Goal: Task Accomplishment & Management: Manage account settings

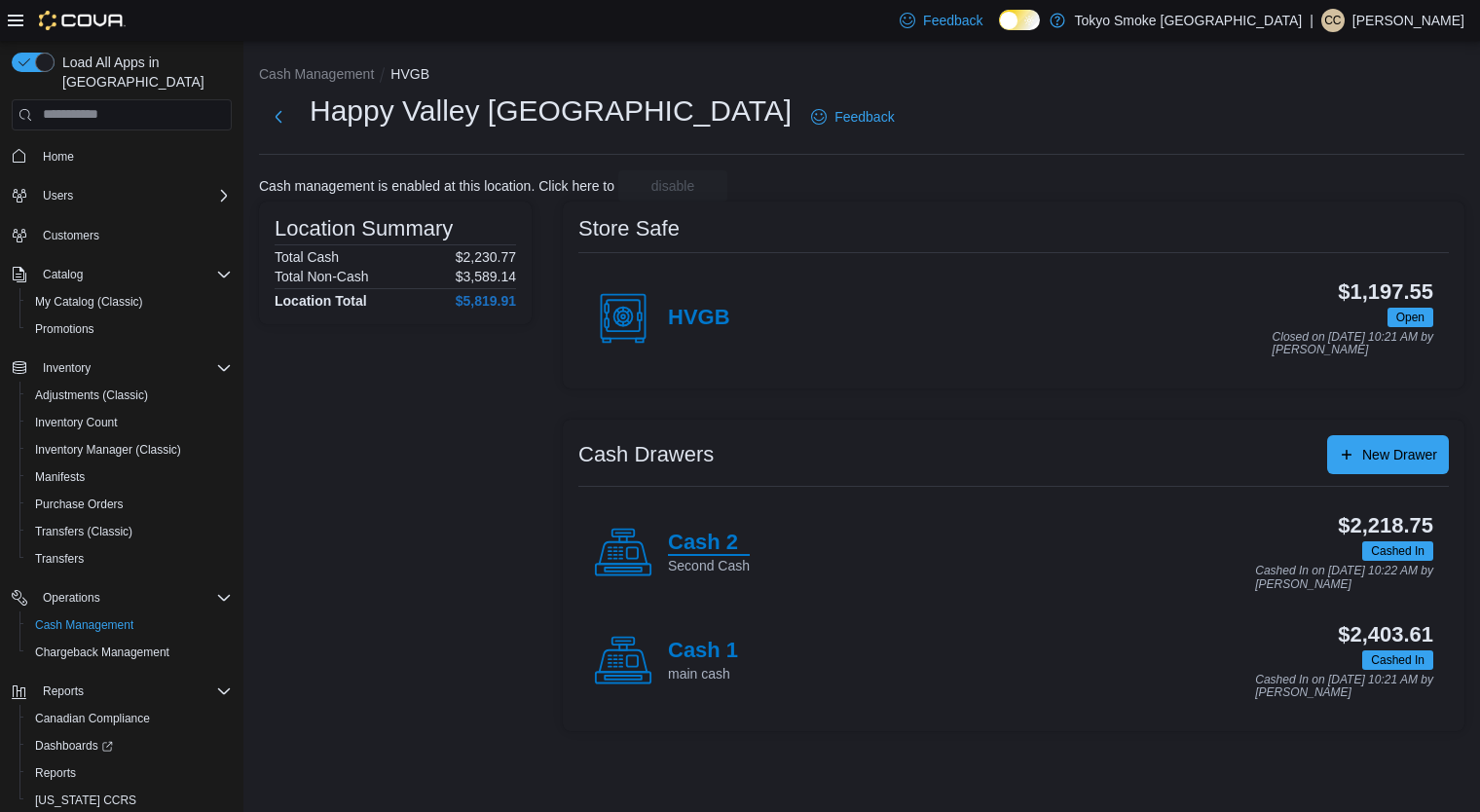
click at [670, 551] on h4 "Cash 2" at bounding box center [709, 542] width 81 height 25
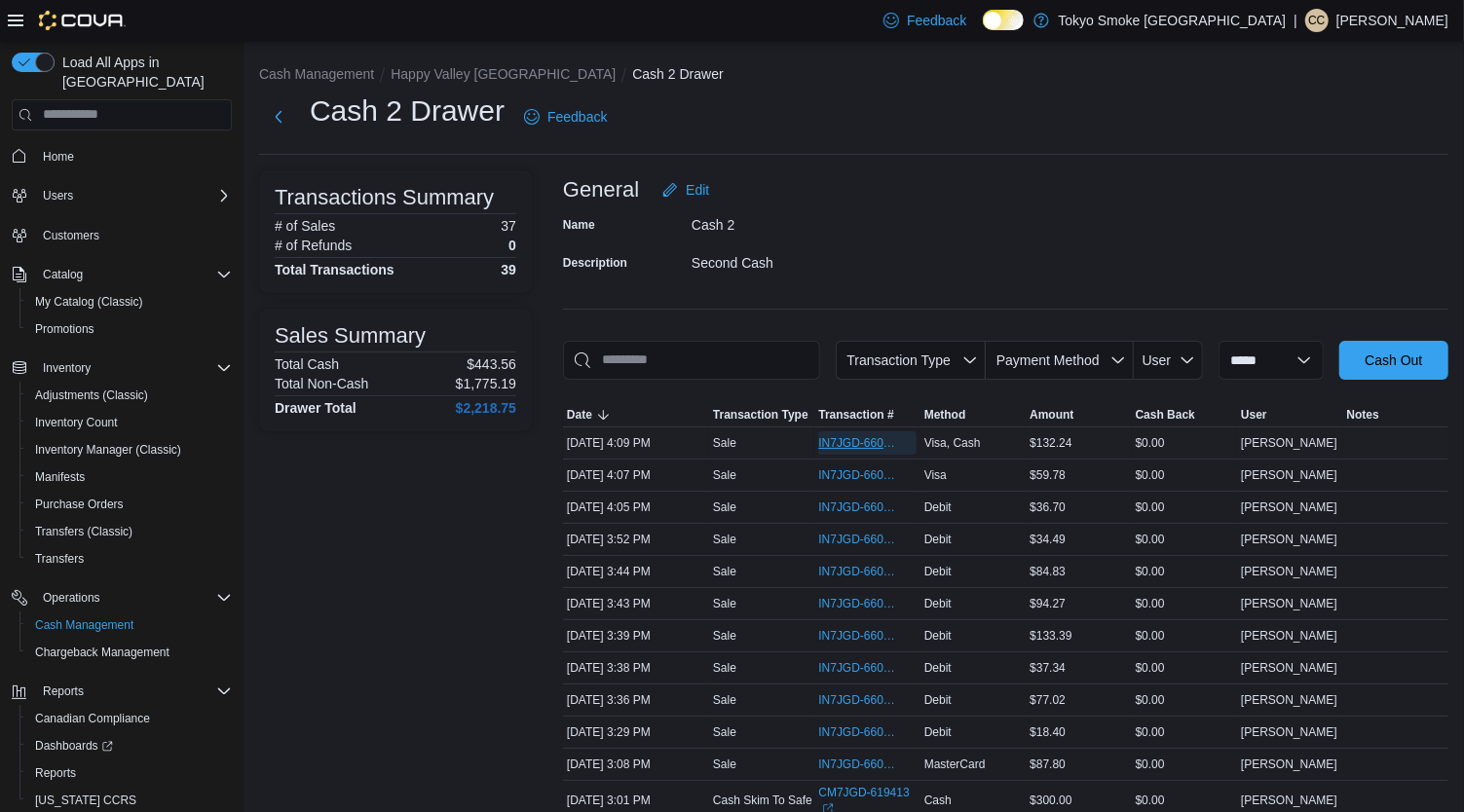
click at [859, 435] on span "IN7JGD-6602440" at bounding box center [857, 443] width 77 height 16
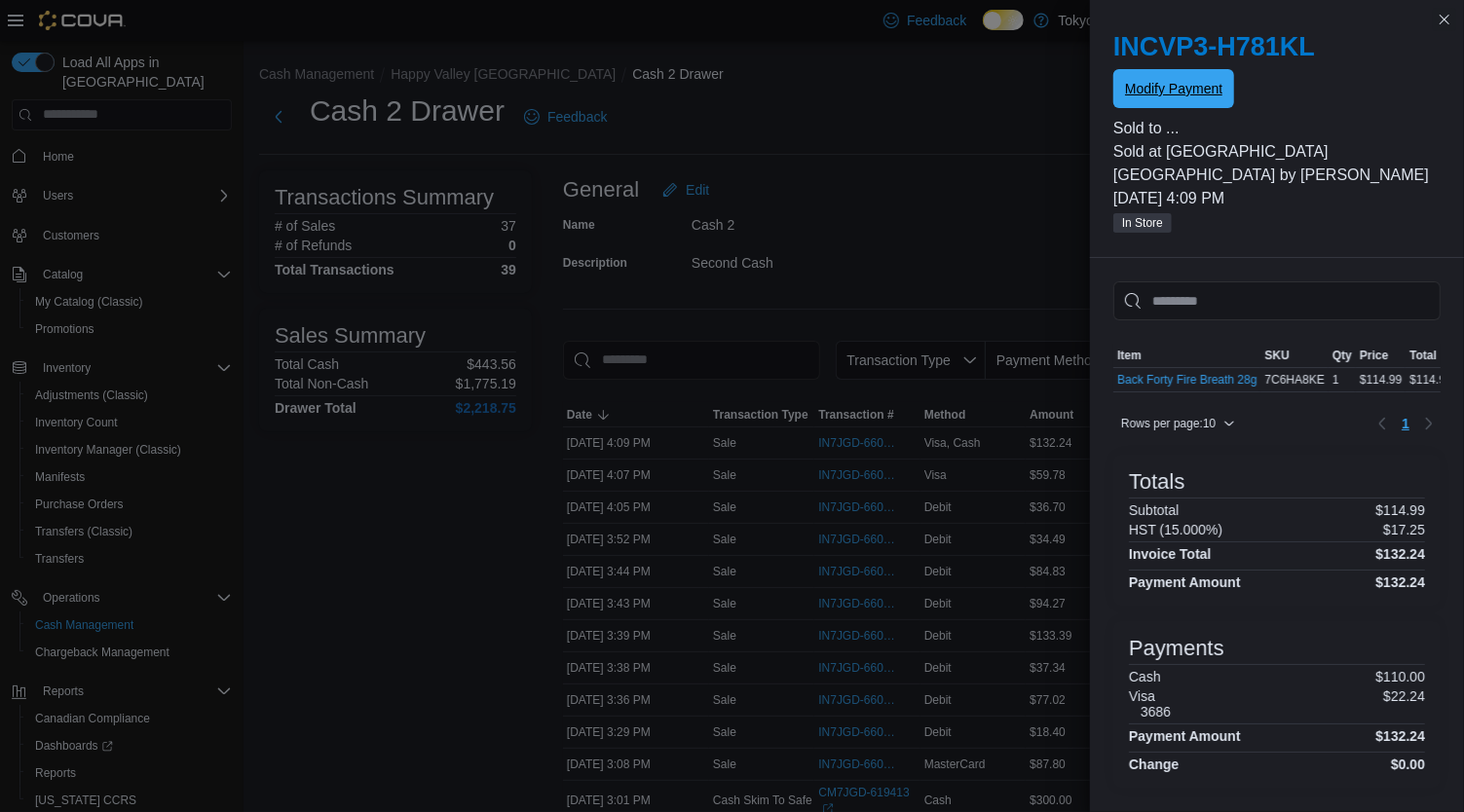
click at [1181, 104] on span "Modify Payment" at bounding box center [1174, 88] width 97 height 39
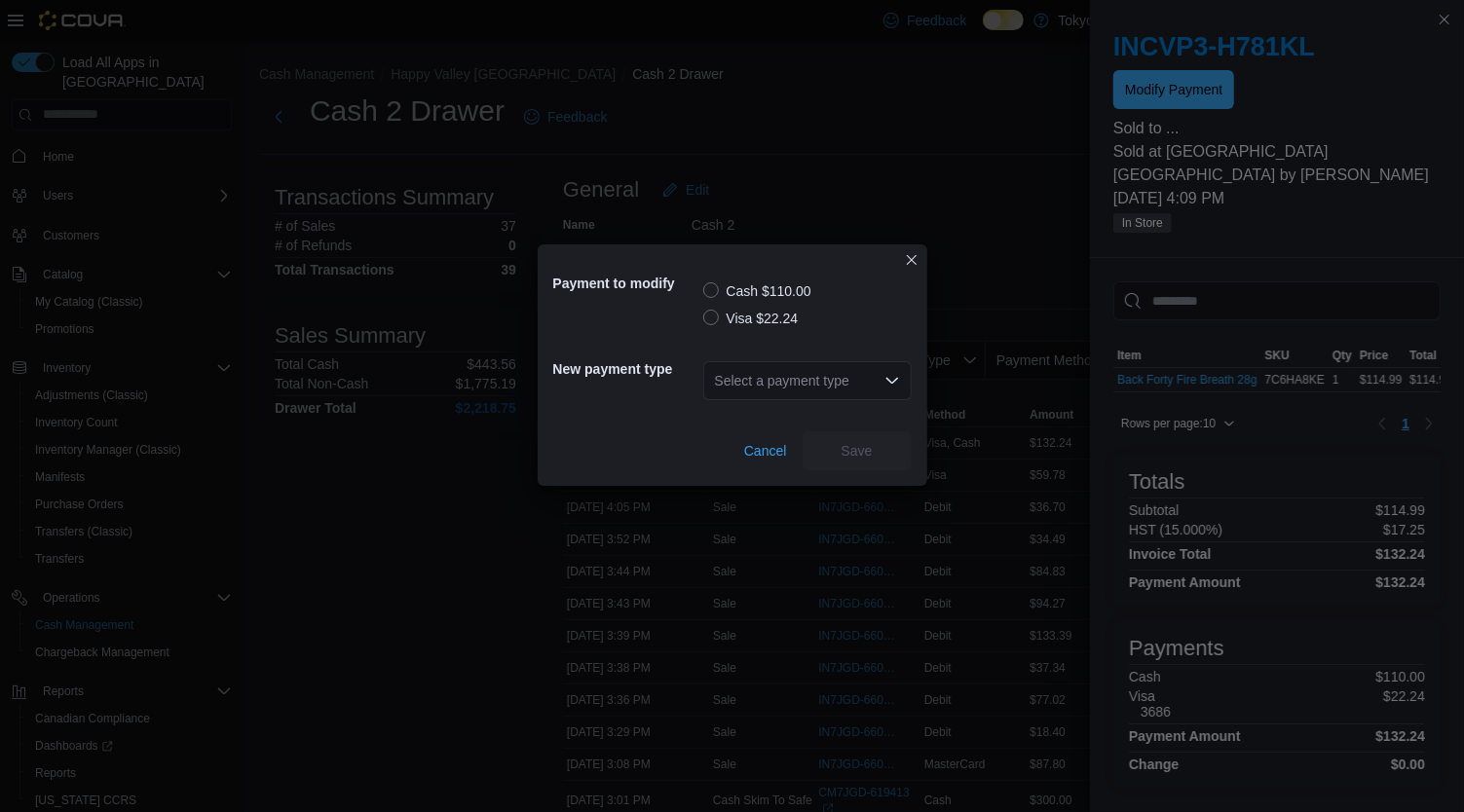
click at [738, 313] on label "Visa $22.24" at bounding box center [751, 319] width 95 height 24
click at [886, 373] on icon "Open list of options" at bounding box center [892, 381] width 16 height 16
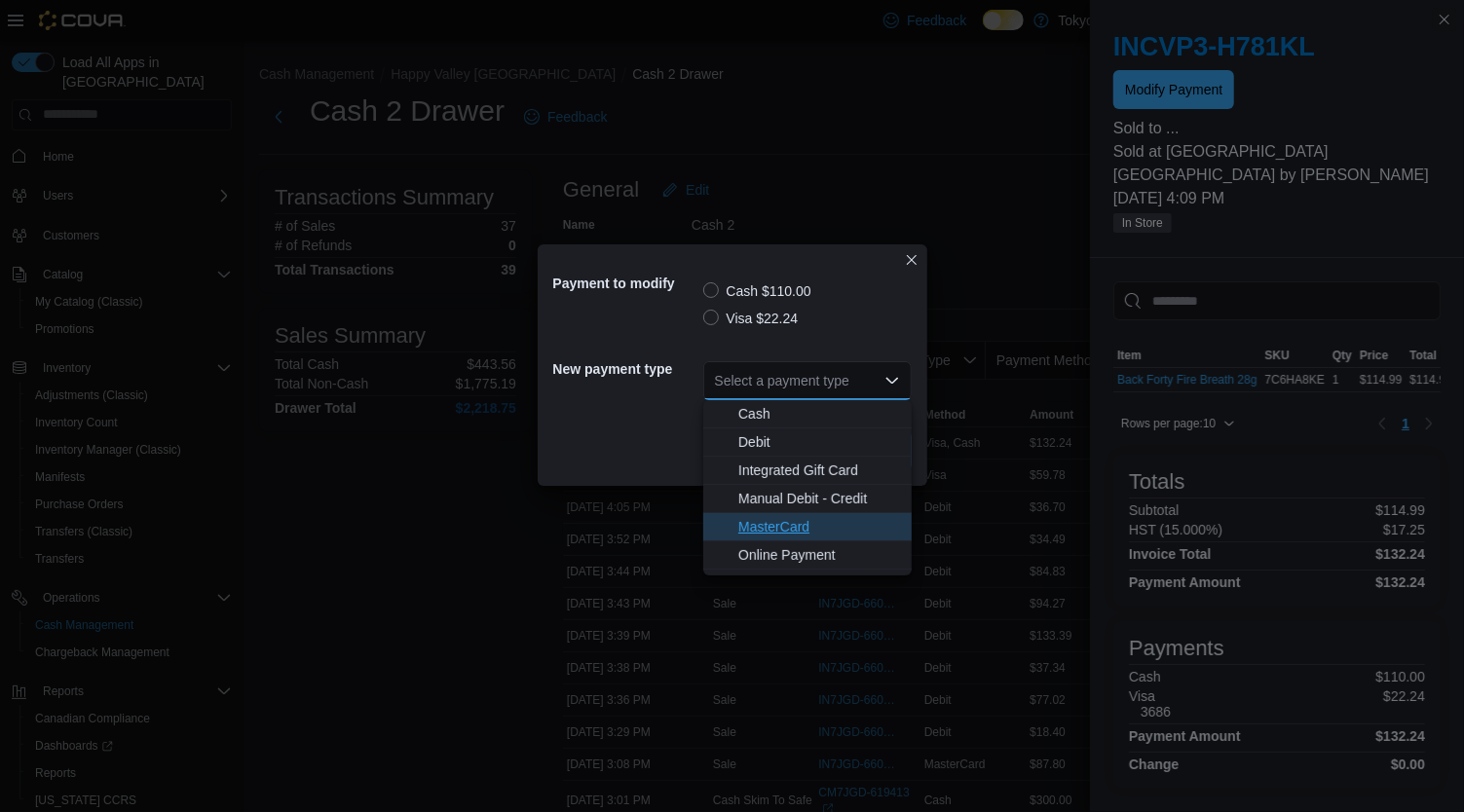
click at [833, 520] on span "MasterCard" at bounding box center [818, 527] width 162 height 20
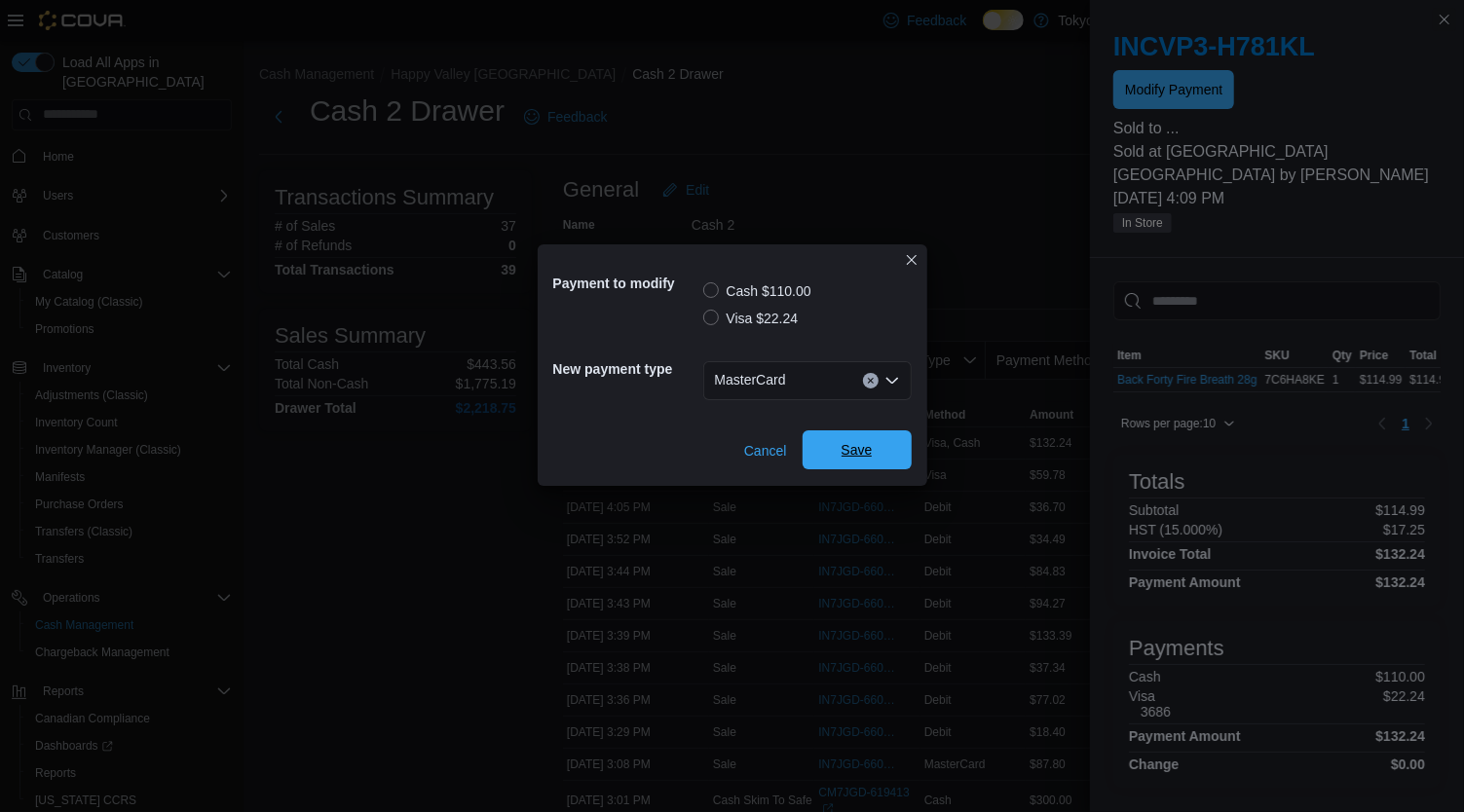
click at [893, 440] on span "Save" at bounding box center [857, 449] width 85 height 39
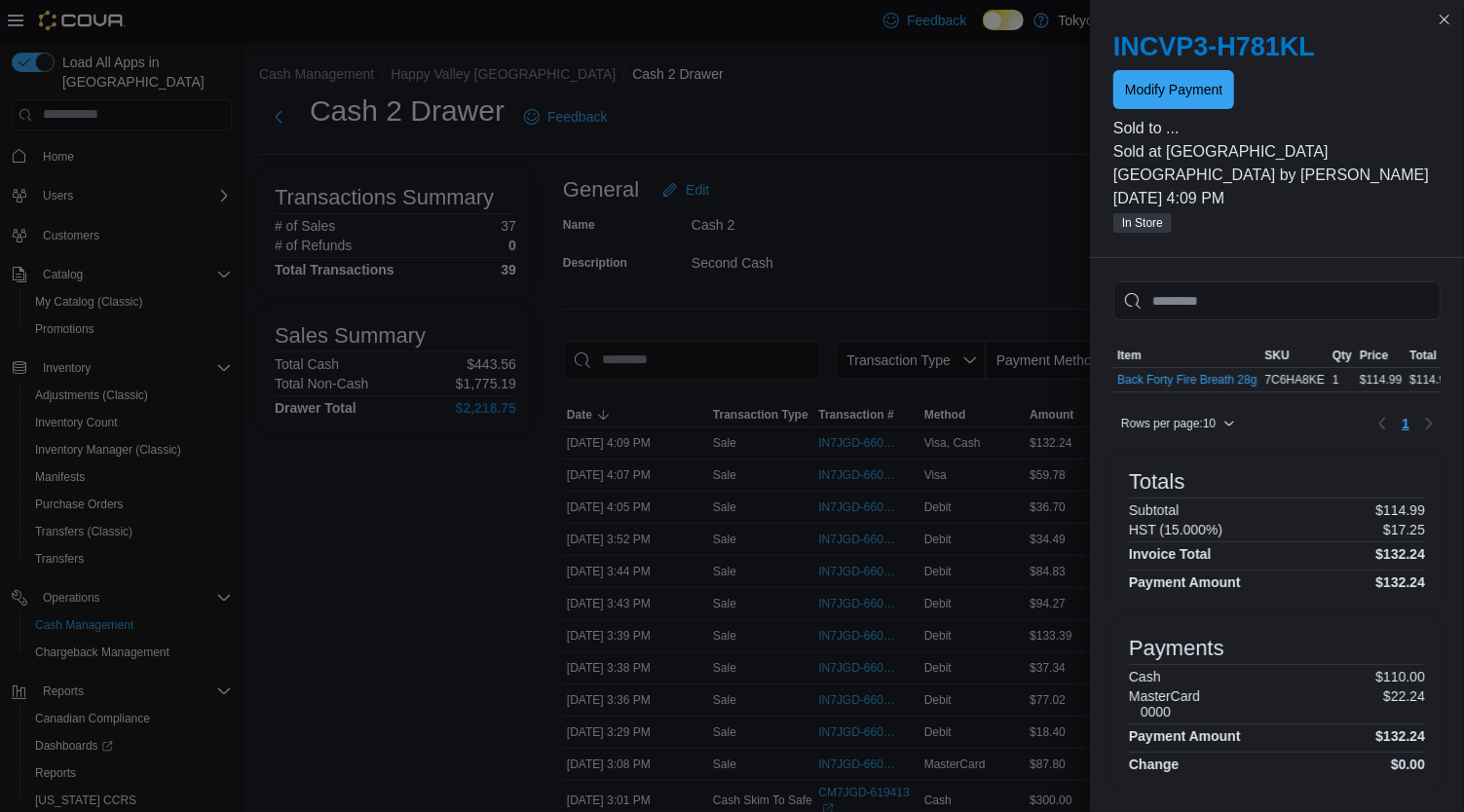
click at [927, 148] on div "Cash 2 Drawer Feedback" at bounding box center [853, 123] width 1189 height 64
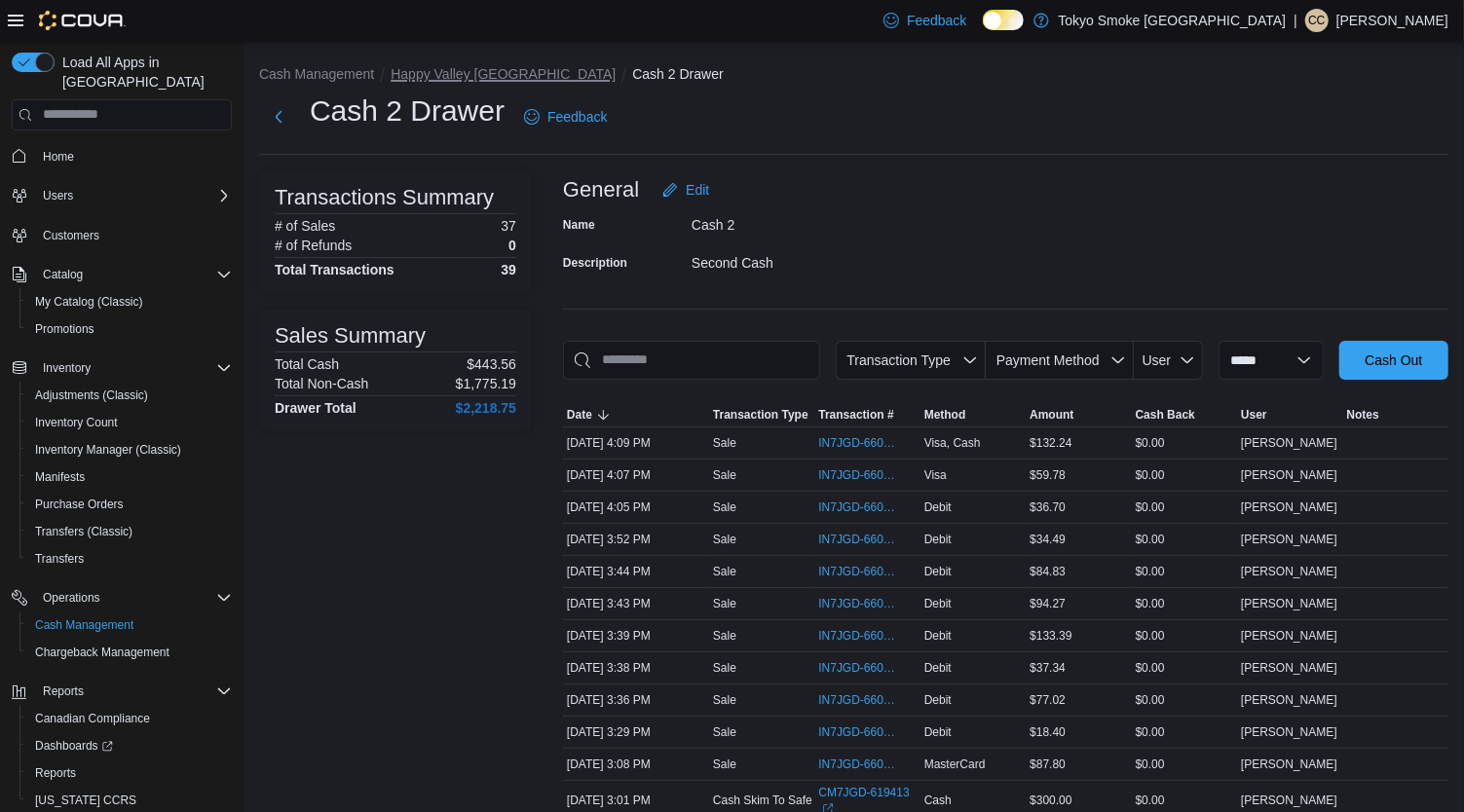
click at [468, 80] on button "Happy Valley [GEOGRAPHIC_DATA]" at bounding box center [503, 74] width 225 height 16
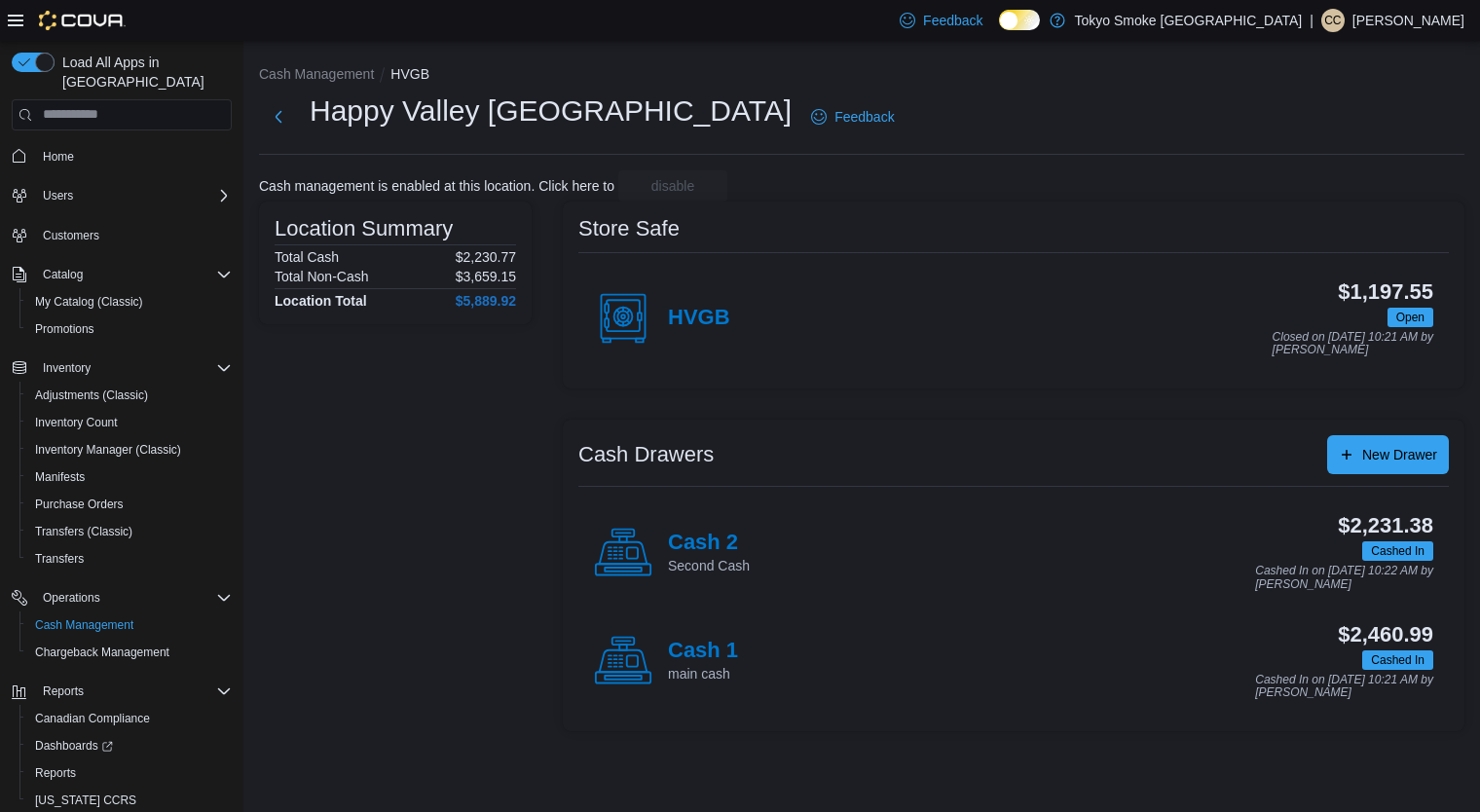
click at [704, 638] on h4 "Cash 1" at bounding box center [703, 650] width 70 height 25
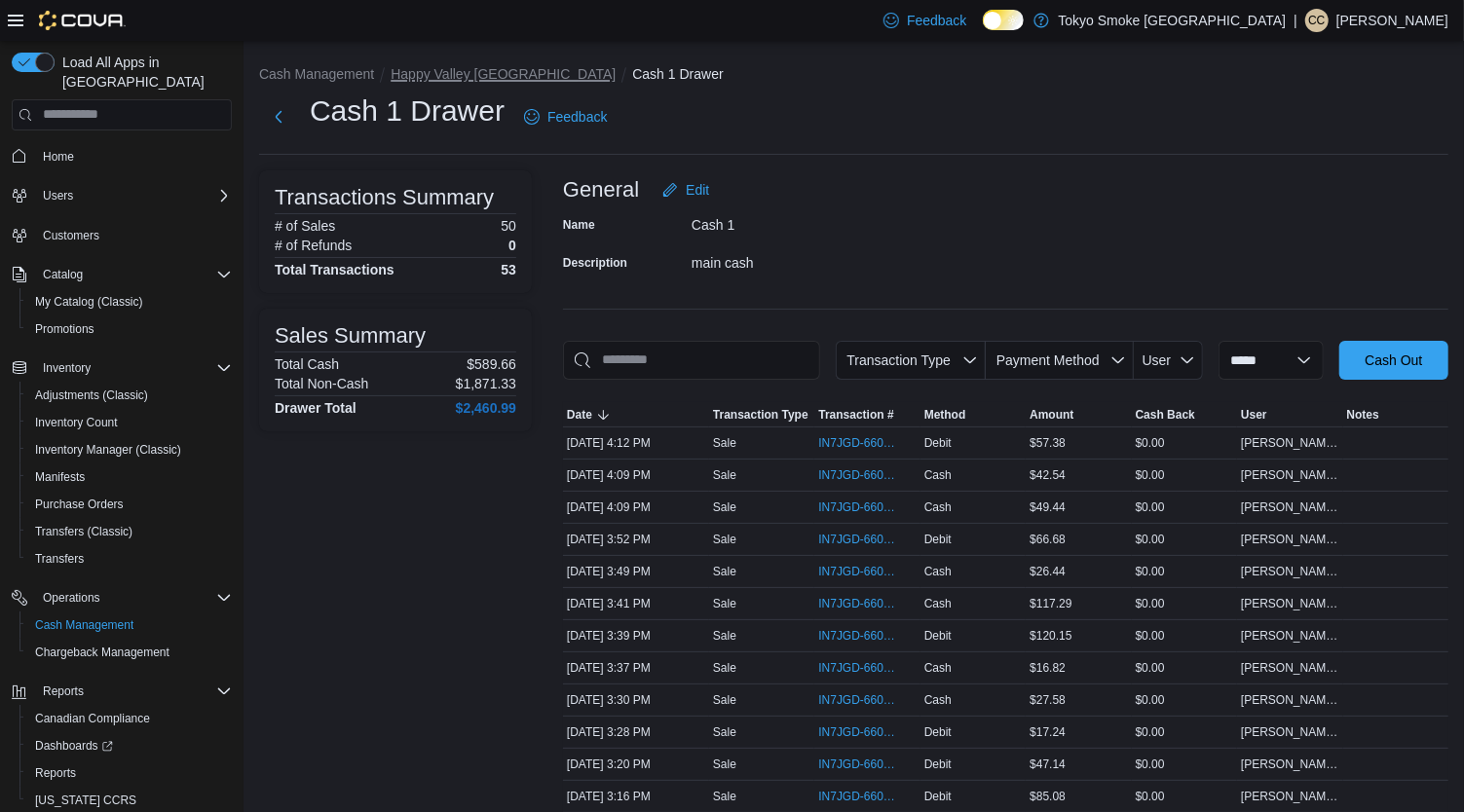
click at [480, 67] on button "Happy Valley [GEOGRAPHIC_DATA]" at bounding box center [503, 74] width 225 height 16
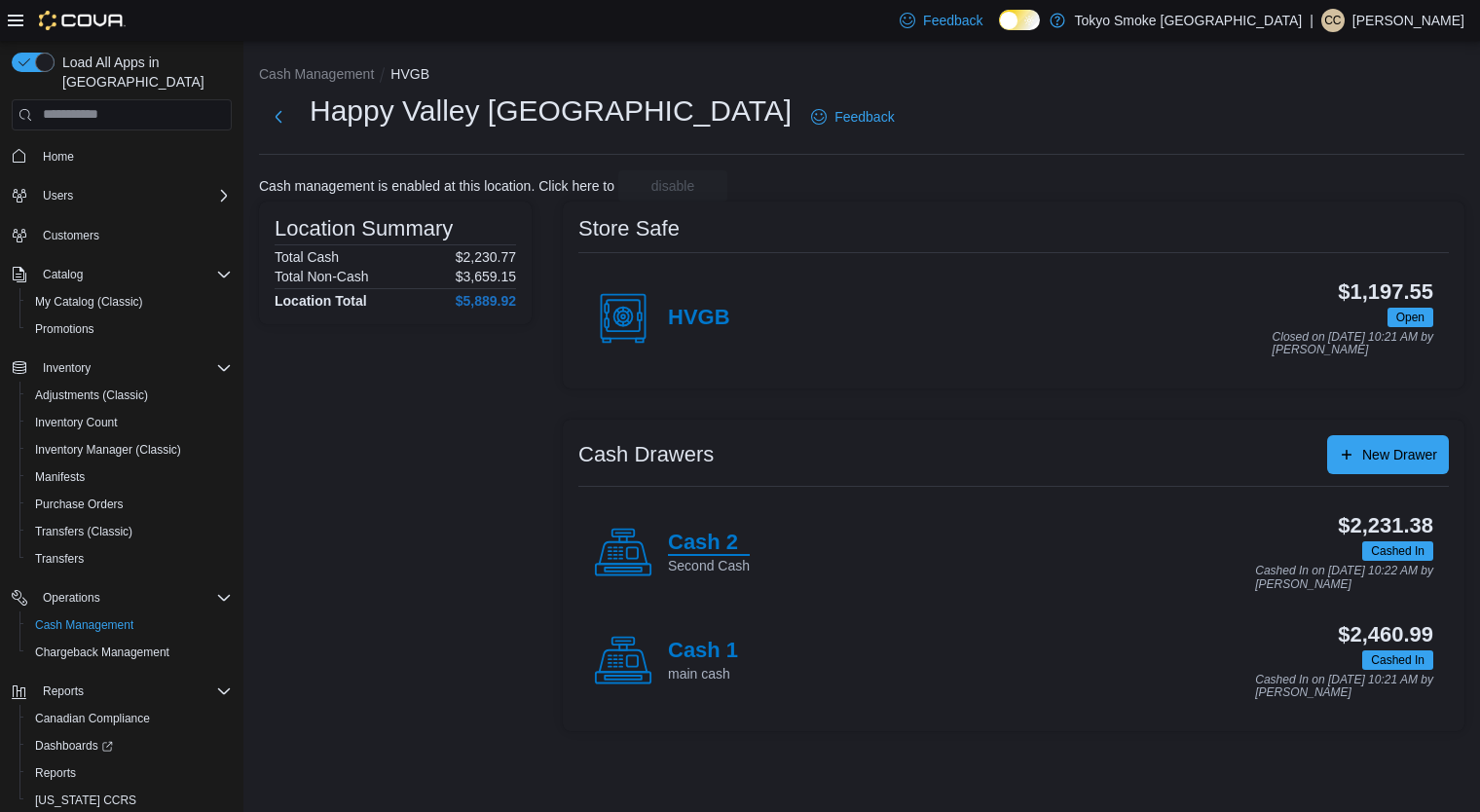
click at [725, 537] on h4 "Cash 2" at bounding box center [709, 542] width 81 height 25
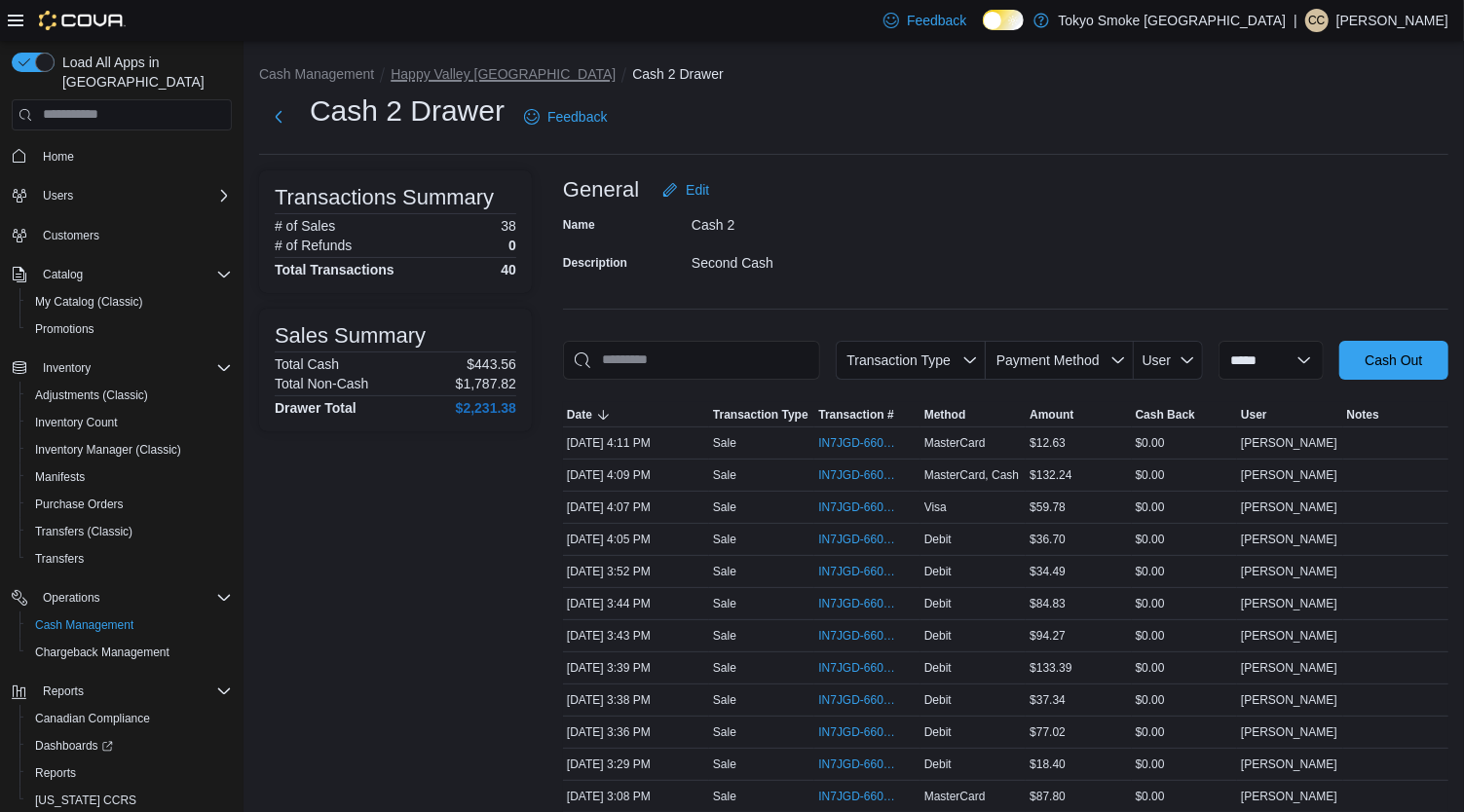
click at [467, 67] on button "Happy Valley [GEOGRAPHIC_DATA]" at bounding box center [503, 74] width 225 height 16
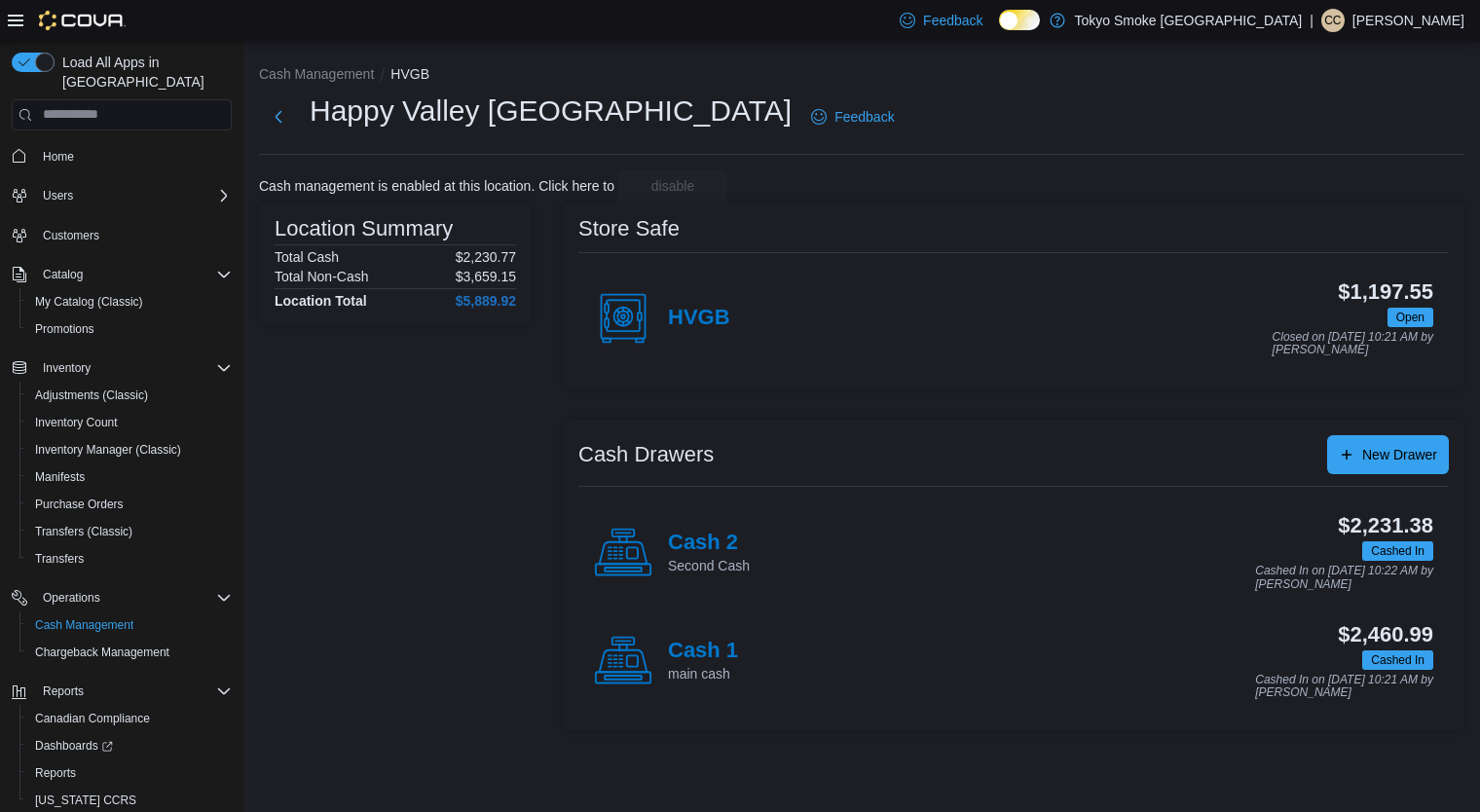
click at [731, 675] on p "main cash" at bounding box center [703, 674] width 70 height 20
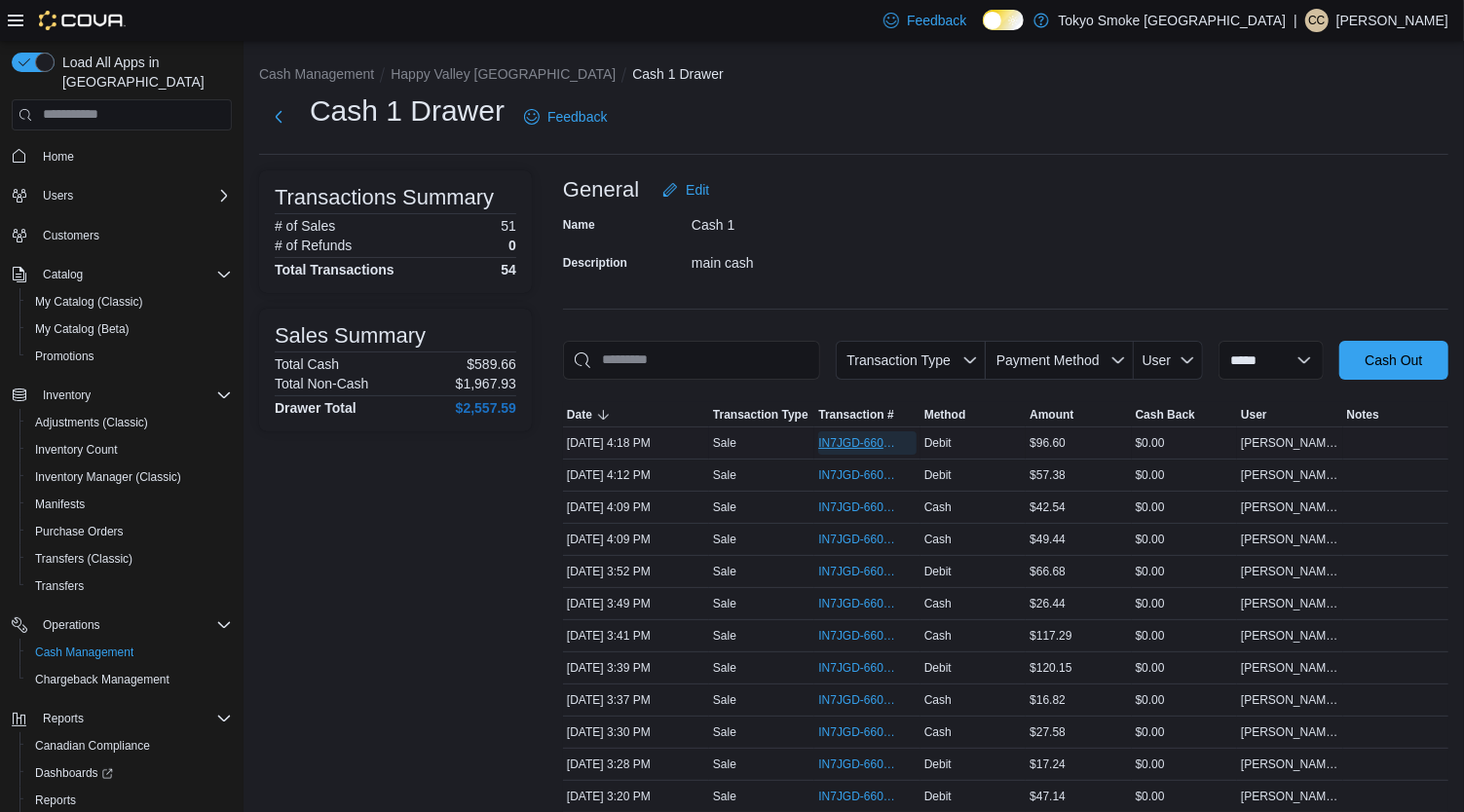
click at [860, 435] on span "IN7JGD-6602506" at bounding box center [857, 443] width 77 height 16
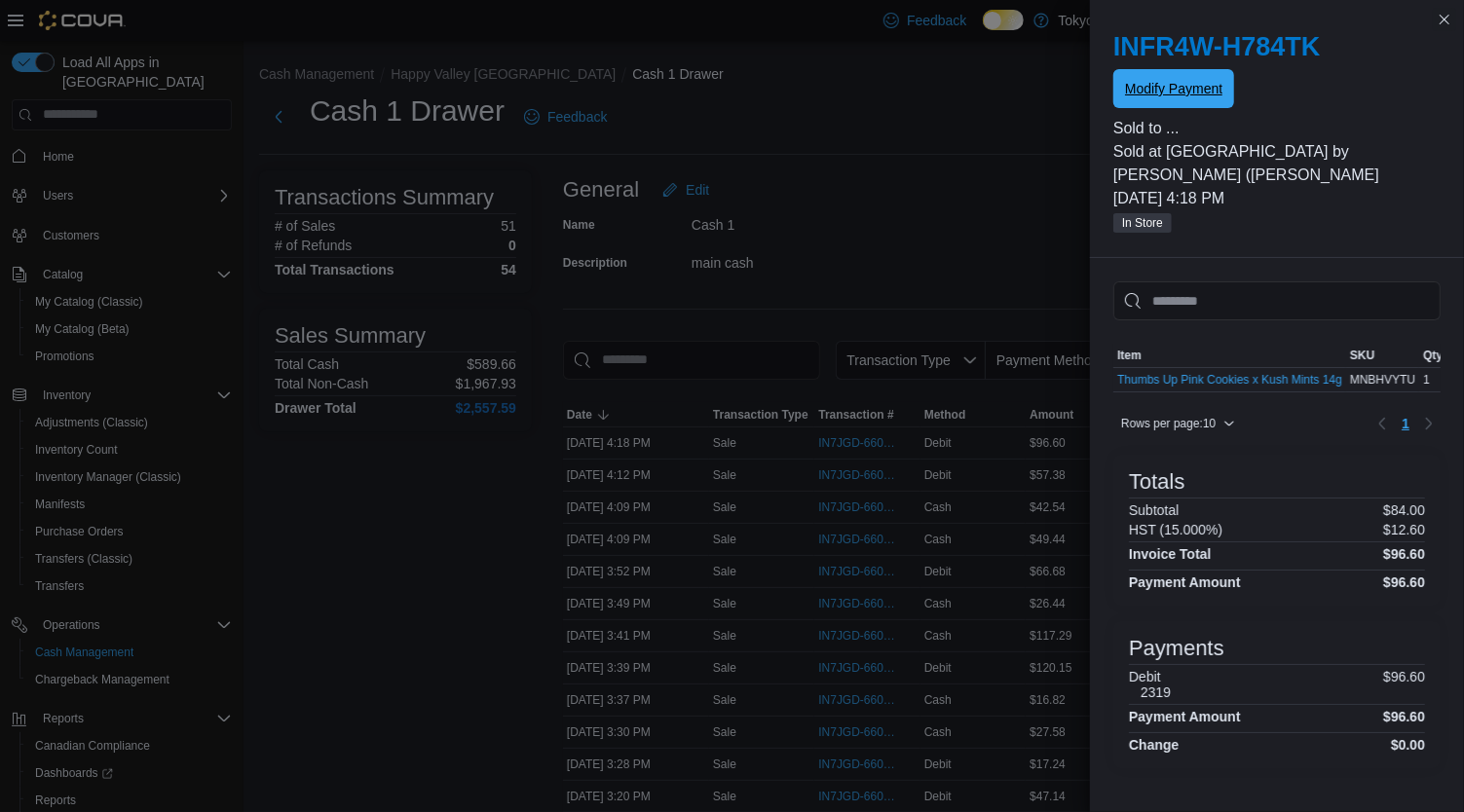
click at [1177, 85] on span "Modify Payment" at bounding box center [1174, 88] width 97 height 20
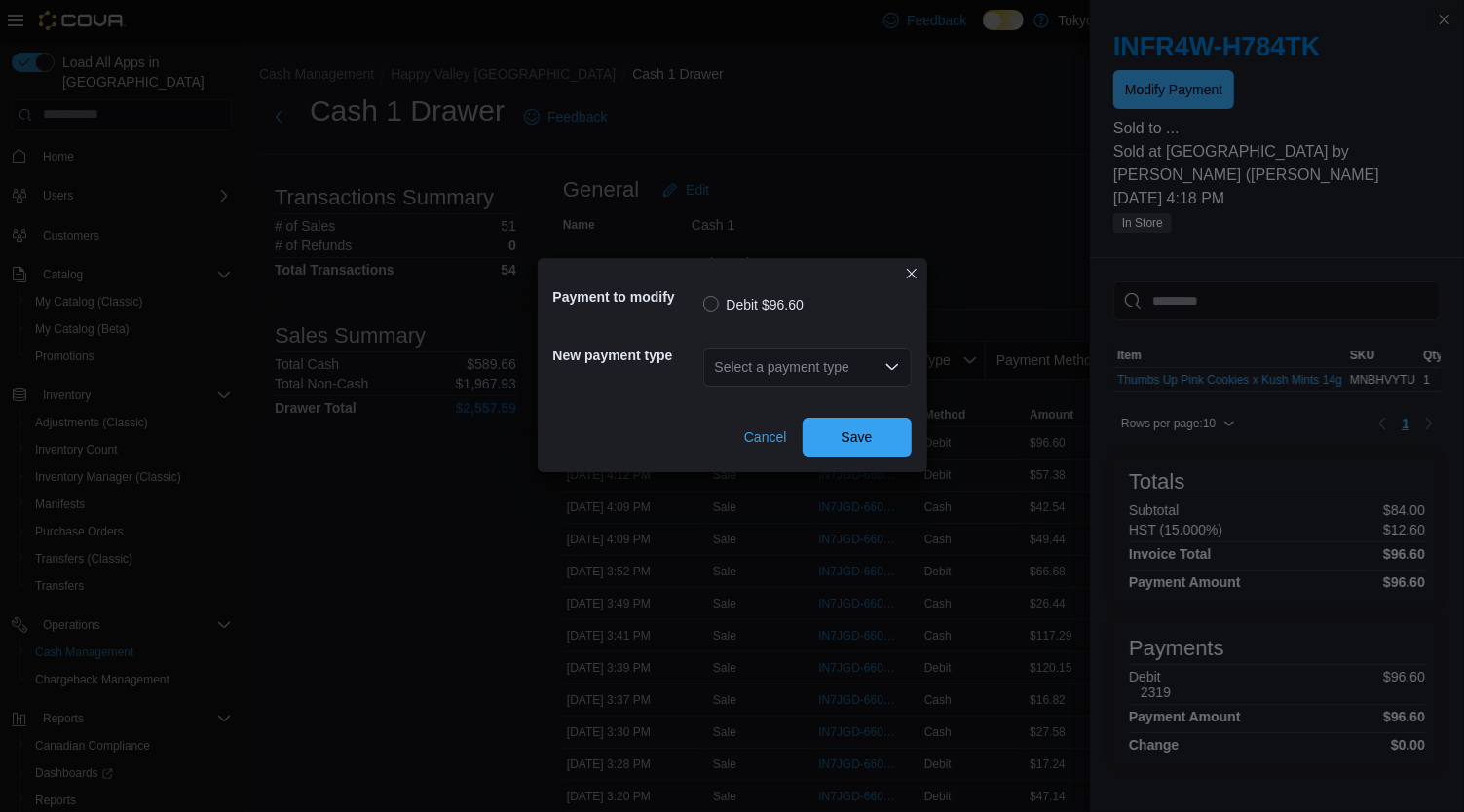
click at [858, 366] on div "Select a payment type" at bounding box center [807, 366] width 209 height 39
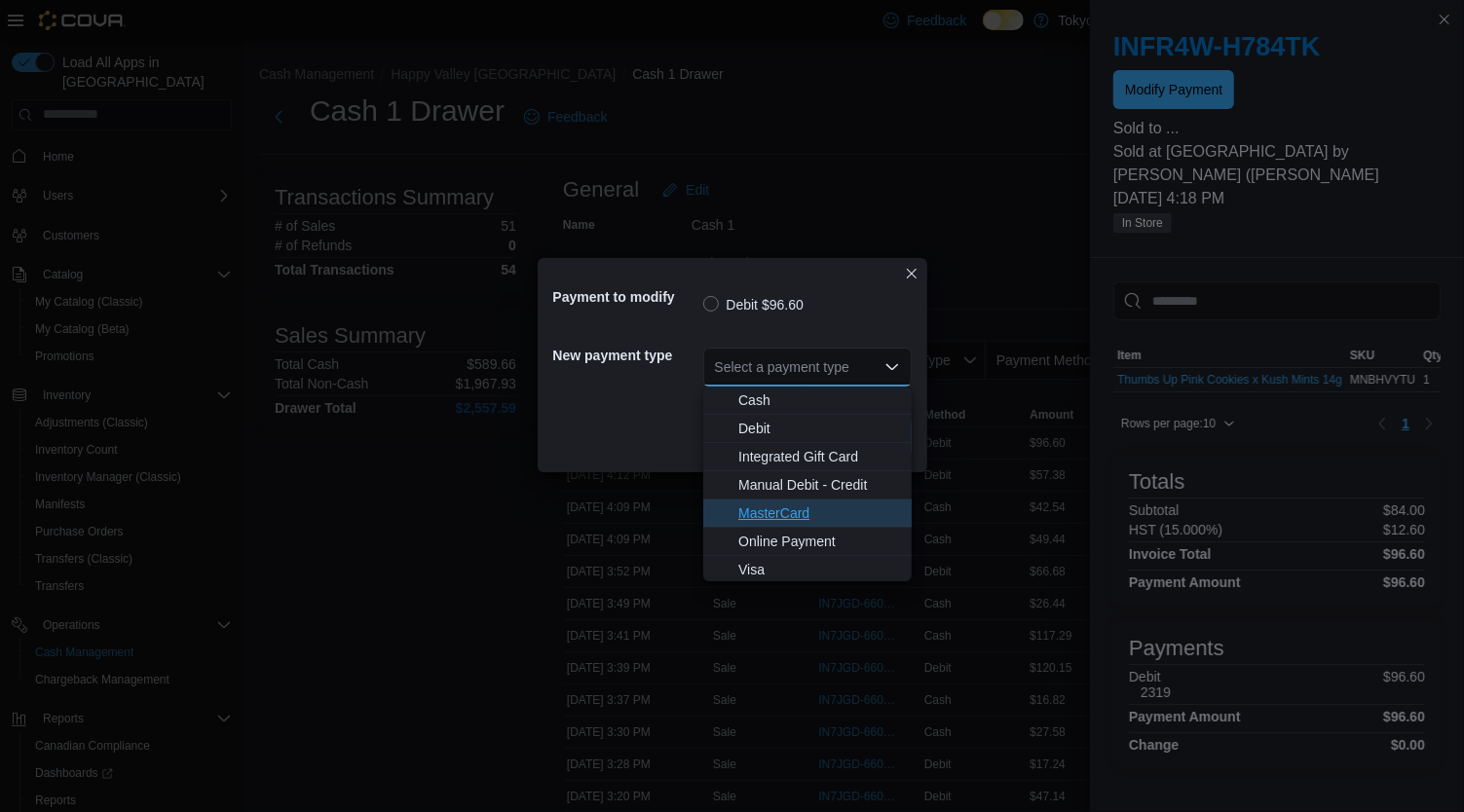
click at [816, 518] on span "MasterCard" at bounding box center [818, 513] width 162 height 20
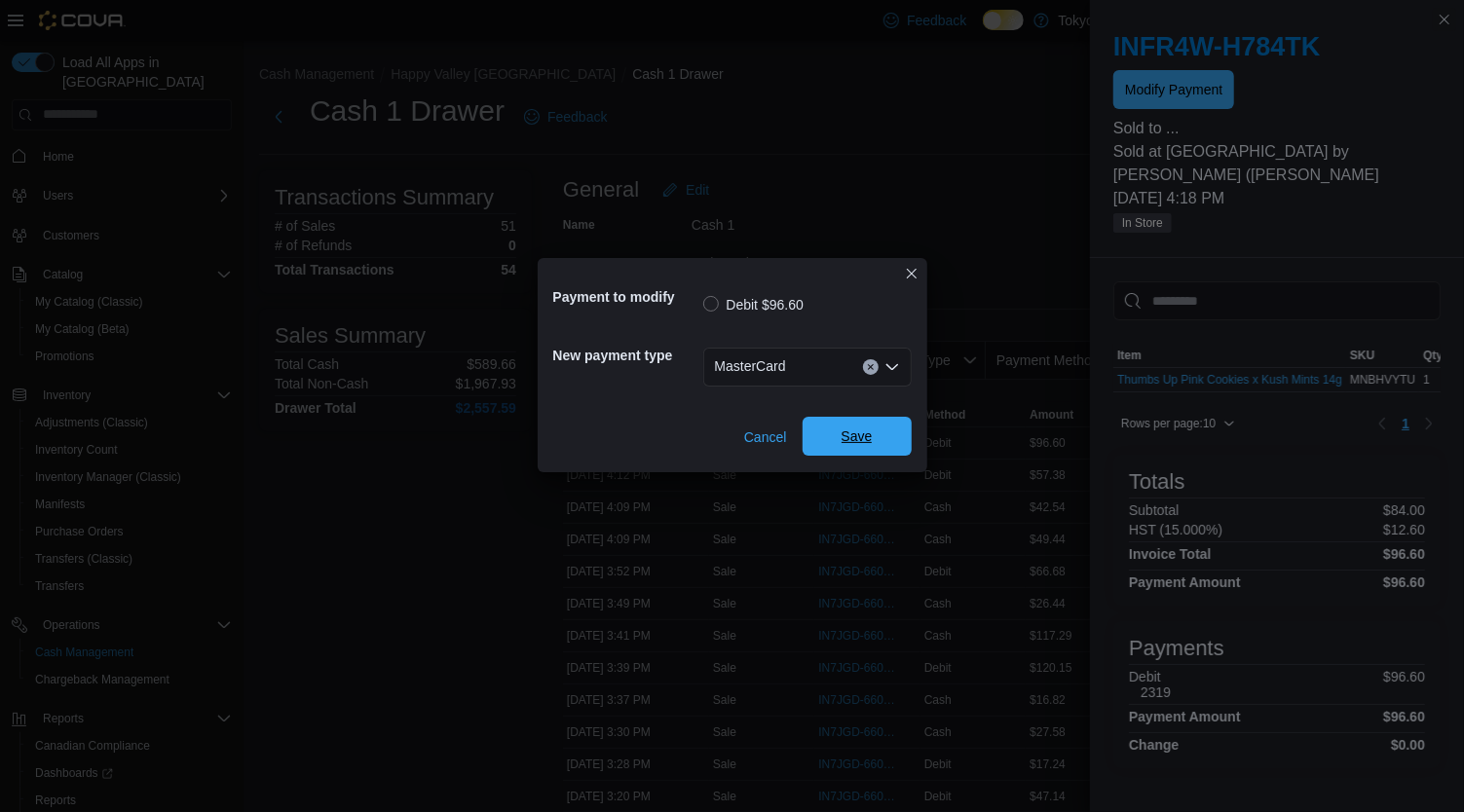
click at [881, 456] on span "Save" at bounding box center [857, 436] width 85 height 39
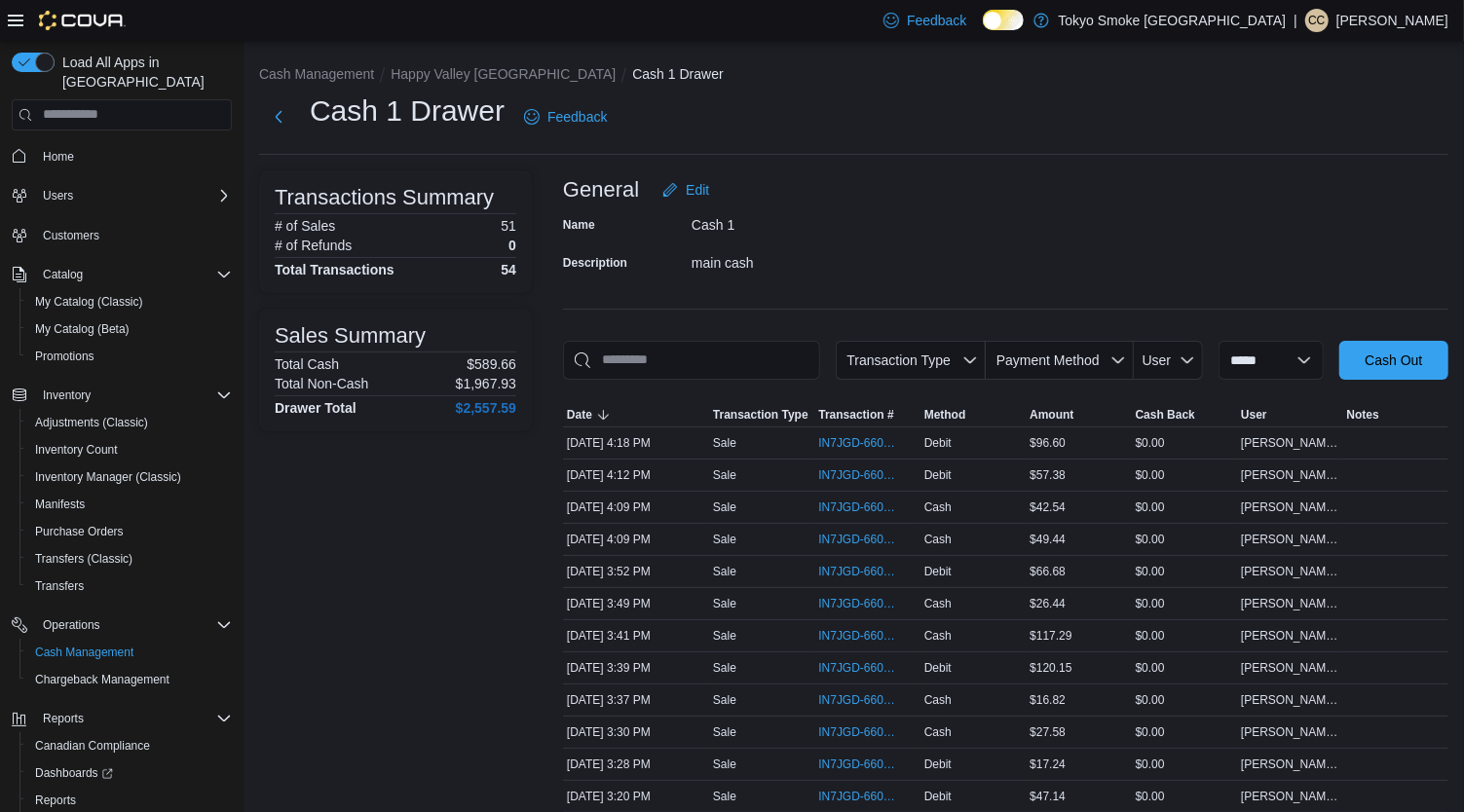
click at [1034, 221] on div "Name Cash 1 Description main cash" at bounding box center [1005, 243] width 885 height 68
click at [1091, 195] on div "General Edit" at bounding box center [1005, 190] width 885 height 39
click at [1287, 345] on select "**********" at bounding box center [1271, 359] width 105 height 39
select select "*********"
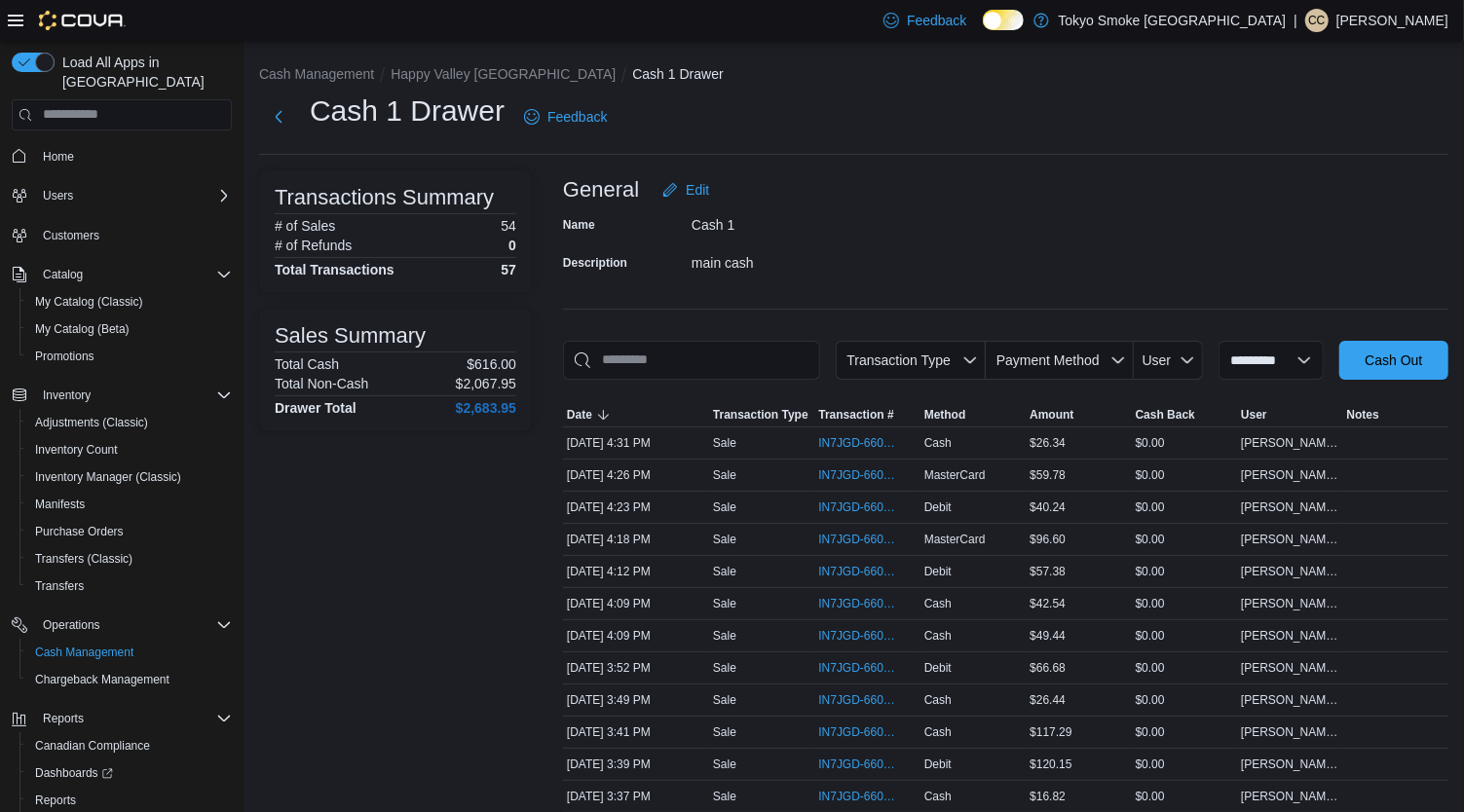
click at [1219, 340] on select "**********" at bounding box center [1271, 359] width 105 height 39
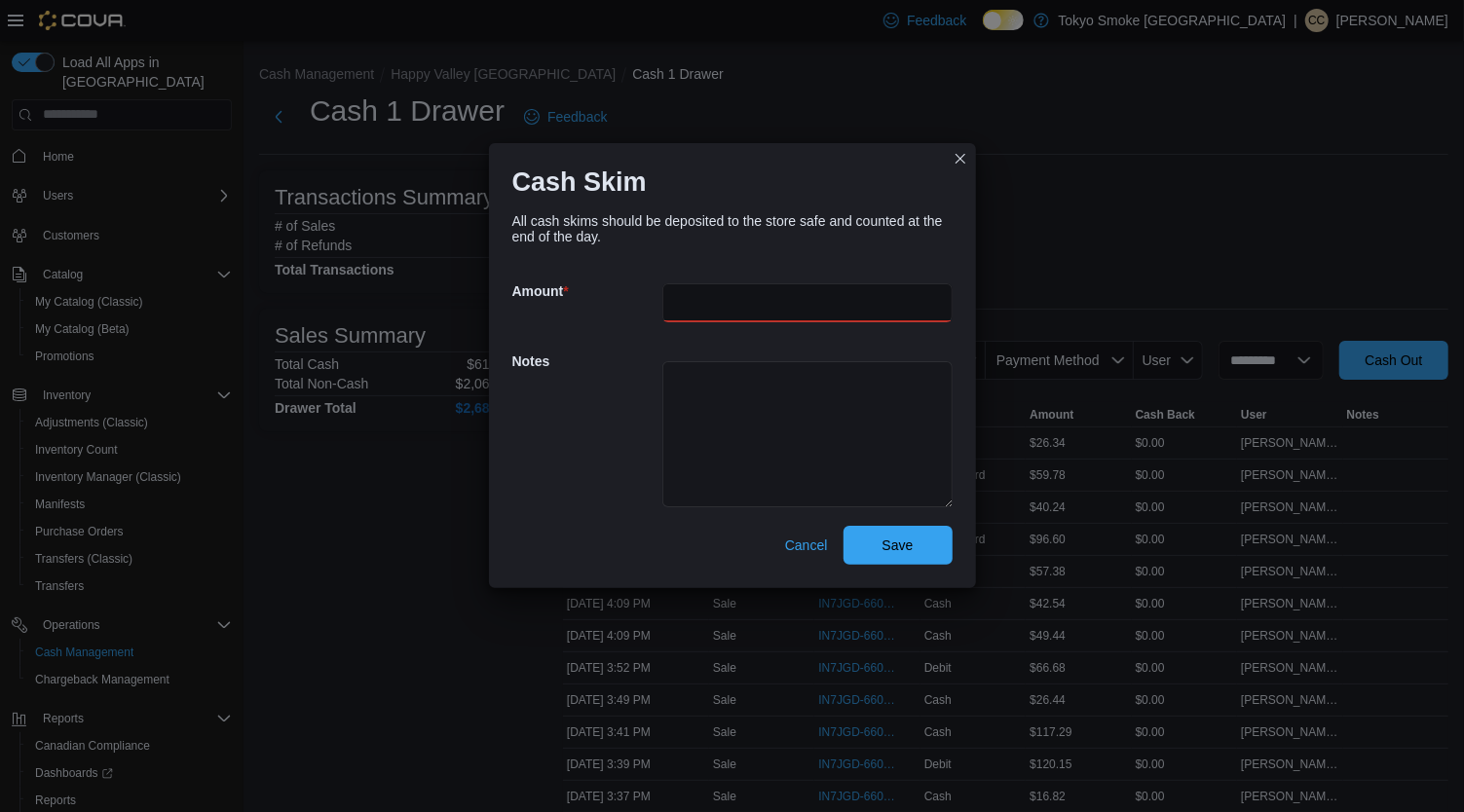
click at [750, 295] on input "number" at bounding box center [807, 302] width 290 height 39
type input "******"
click at [753, 392] on textarea at bounding box center [807, 434] width 290 height 146
click at [909, 527] on span "Save" at bounding box center [898, 544] width 85 height 39
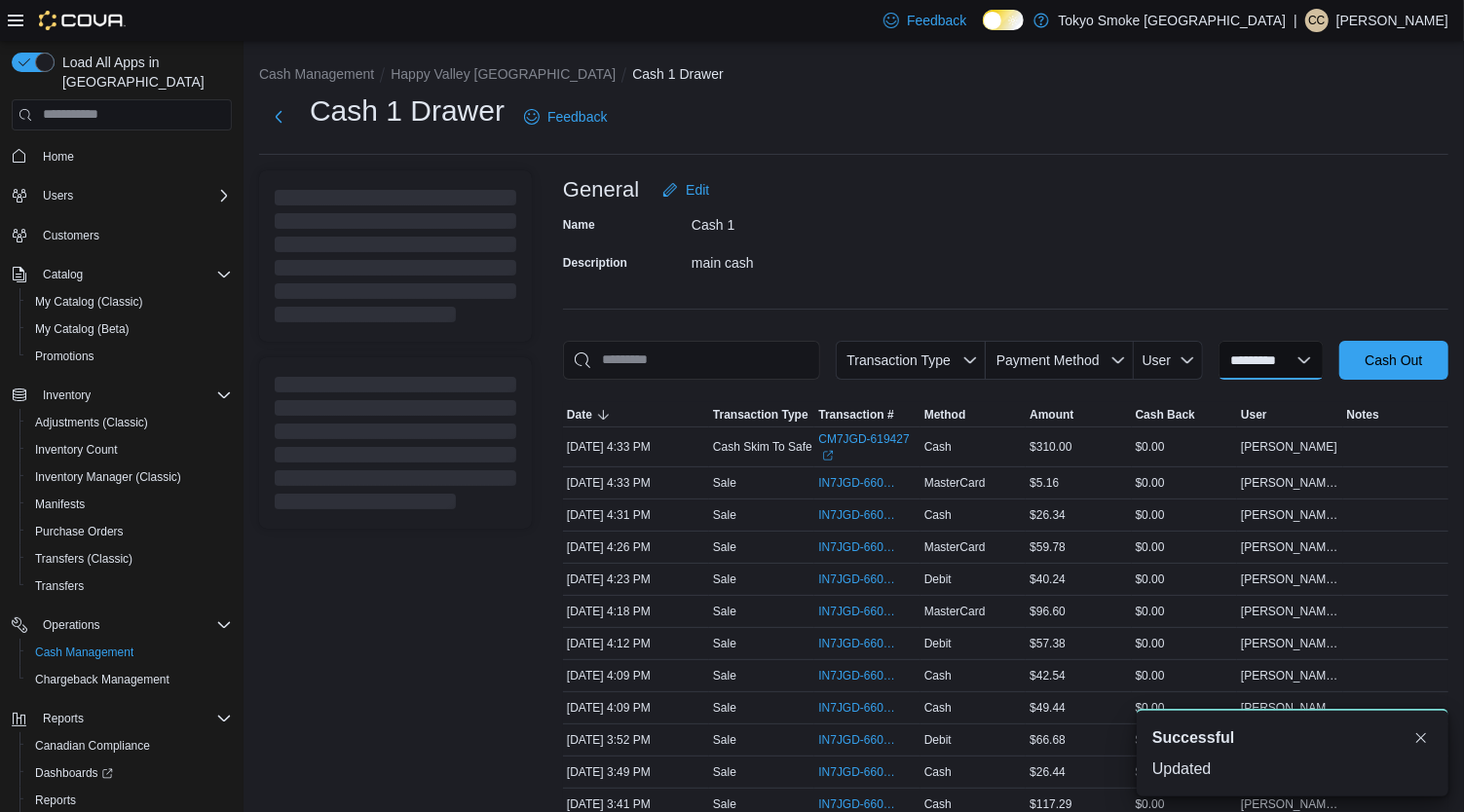
select select
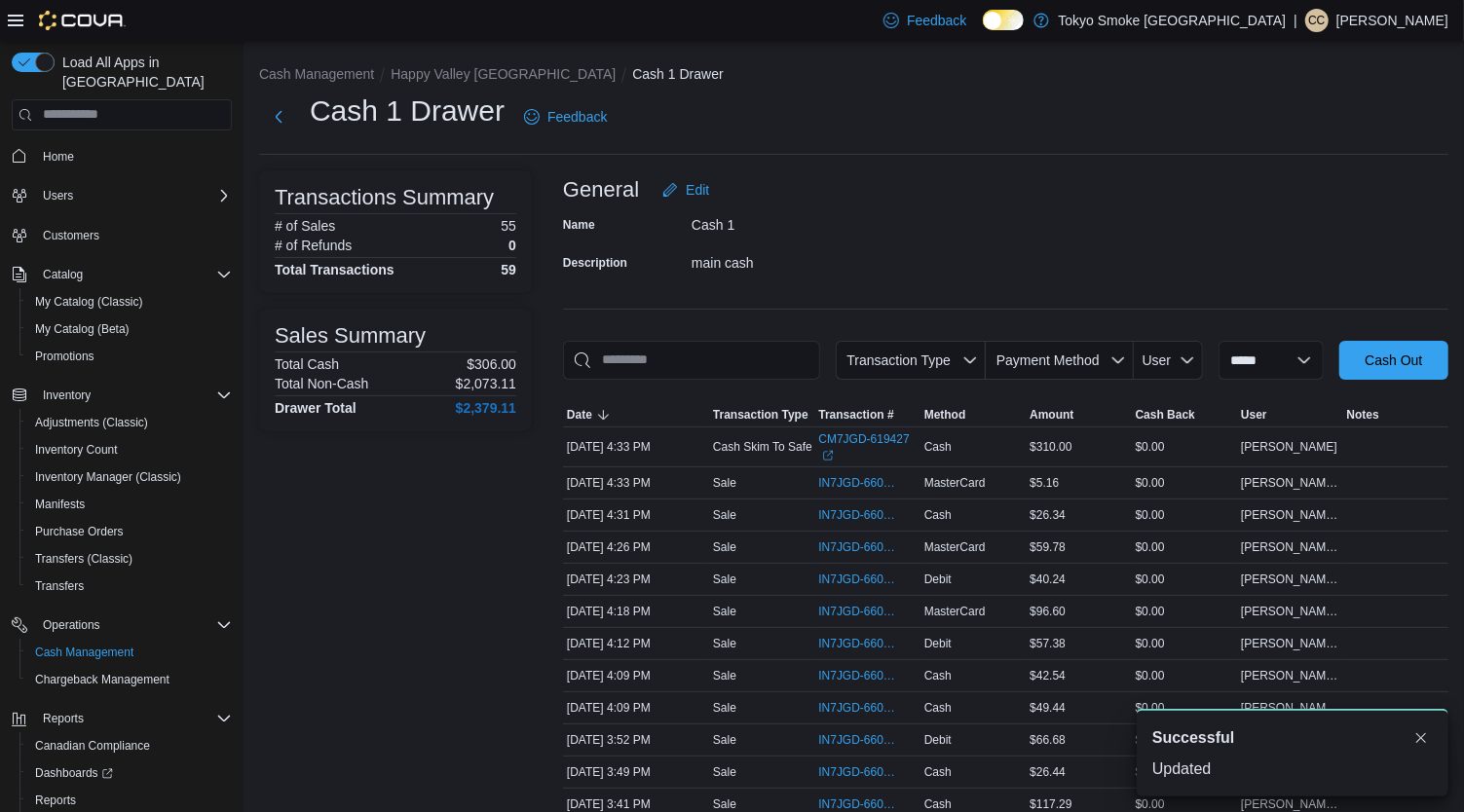
click at [1061, 240] on div "Name Cash 1 Description main cash" at bounding box center [1005, 243] width 885 height 68
click at [489, 77] on button "Happy Valley [GEOGRAPHIC_DATA]" at bounding box center [503, 74] width 225 height 16
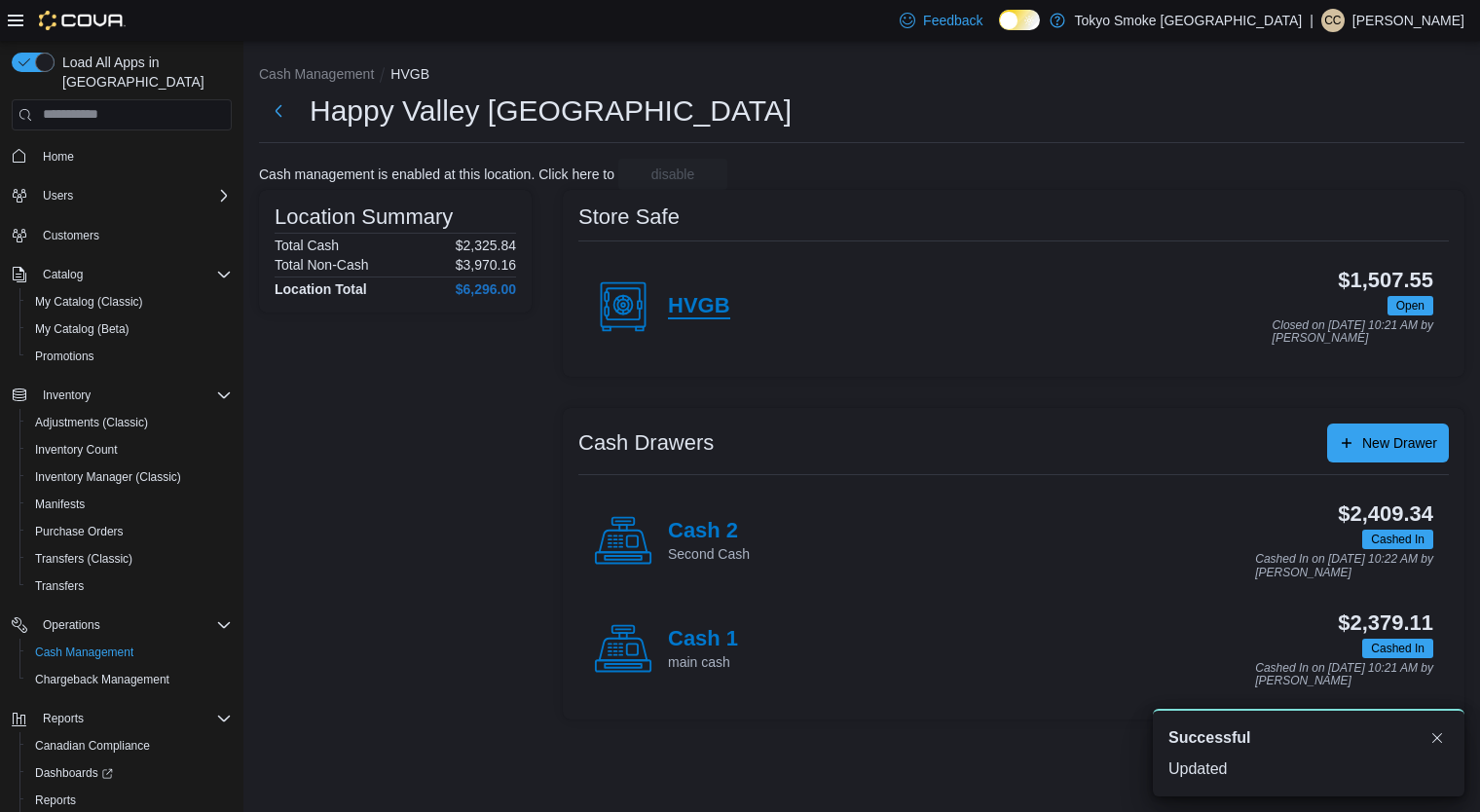
click at [708, 311] on h4 "HVGB" at bounding box center [699, 306] width 63 height 25
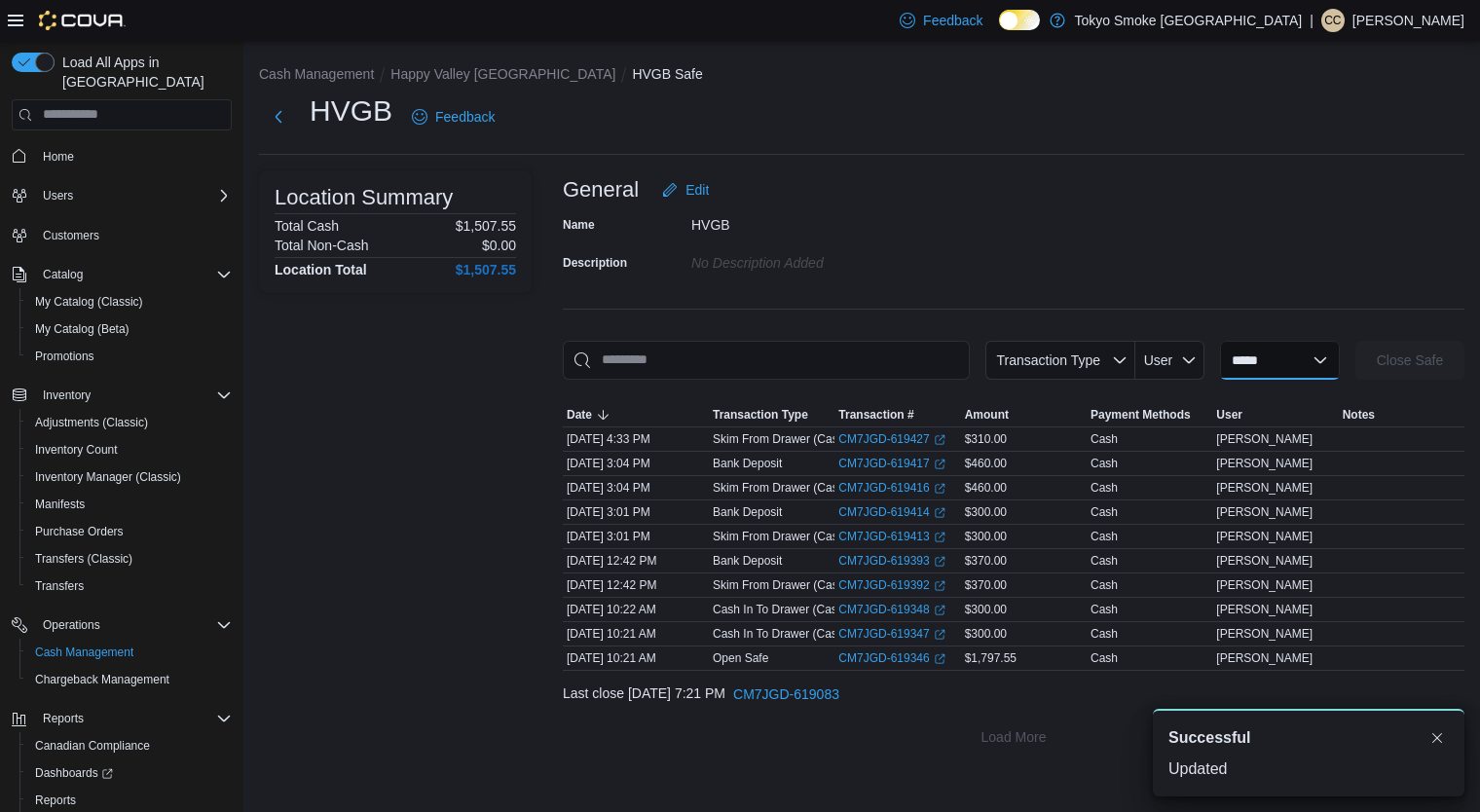
click at [1263, 353] on select "**********" at bounding box center [1279, 359] width 120 height 39
select select "**********"
click at [1220, 340] on select "**********" at bounding box center [1279, 359] width 120 height 39
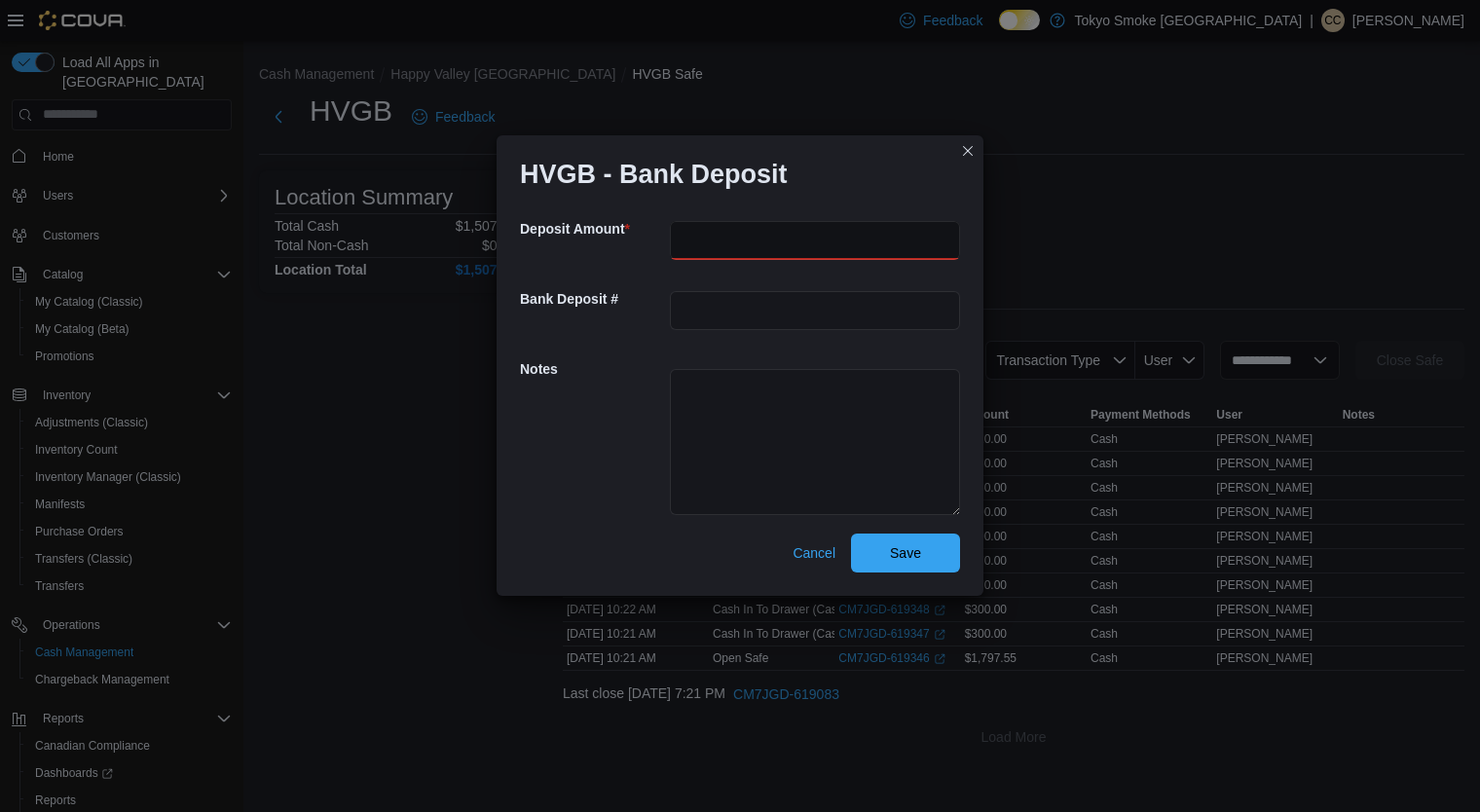
click at [740, 236] on input "number" at bounding box center [815, 240] width 290 height 39
type input "******"
click at [851, 533] on button "Save" at bounding box center [905, 552] width 109 height 39
select select
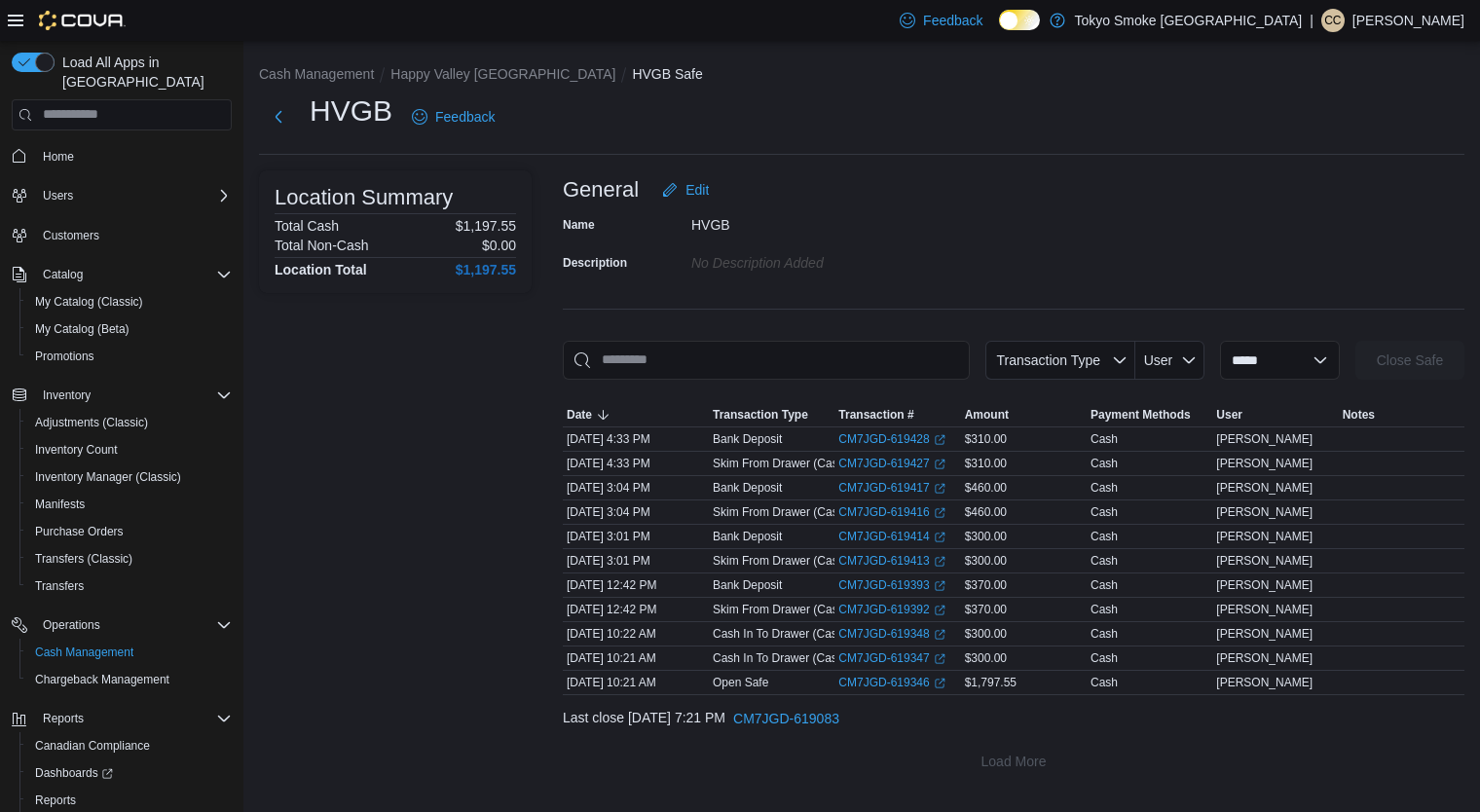
click at [440, 433] on div "Location Summary Total Cash $1,197.55 Total Non-Cash $0.00 Location Total $1,19…" at bounding box center [395, 475] width 273 height 610
click at [490, 69] on button "Happy Valley [GEOGRAPHIC_DATA]" at bounding box center [502, 74] width 225 height 16
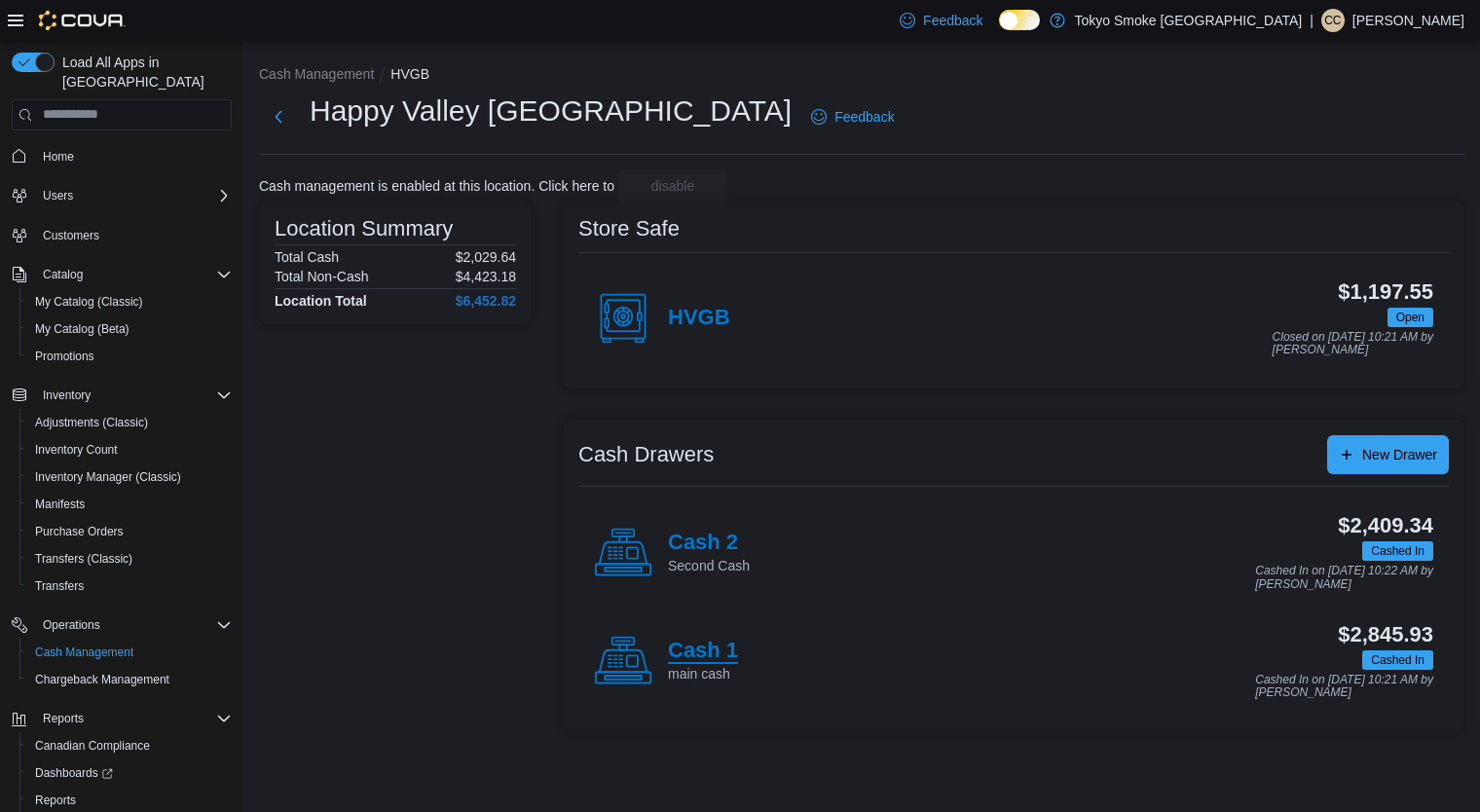
click at [710, 638] on h4 "Cash 1" at bounding box center [703, 650] width 70 height 25
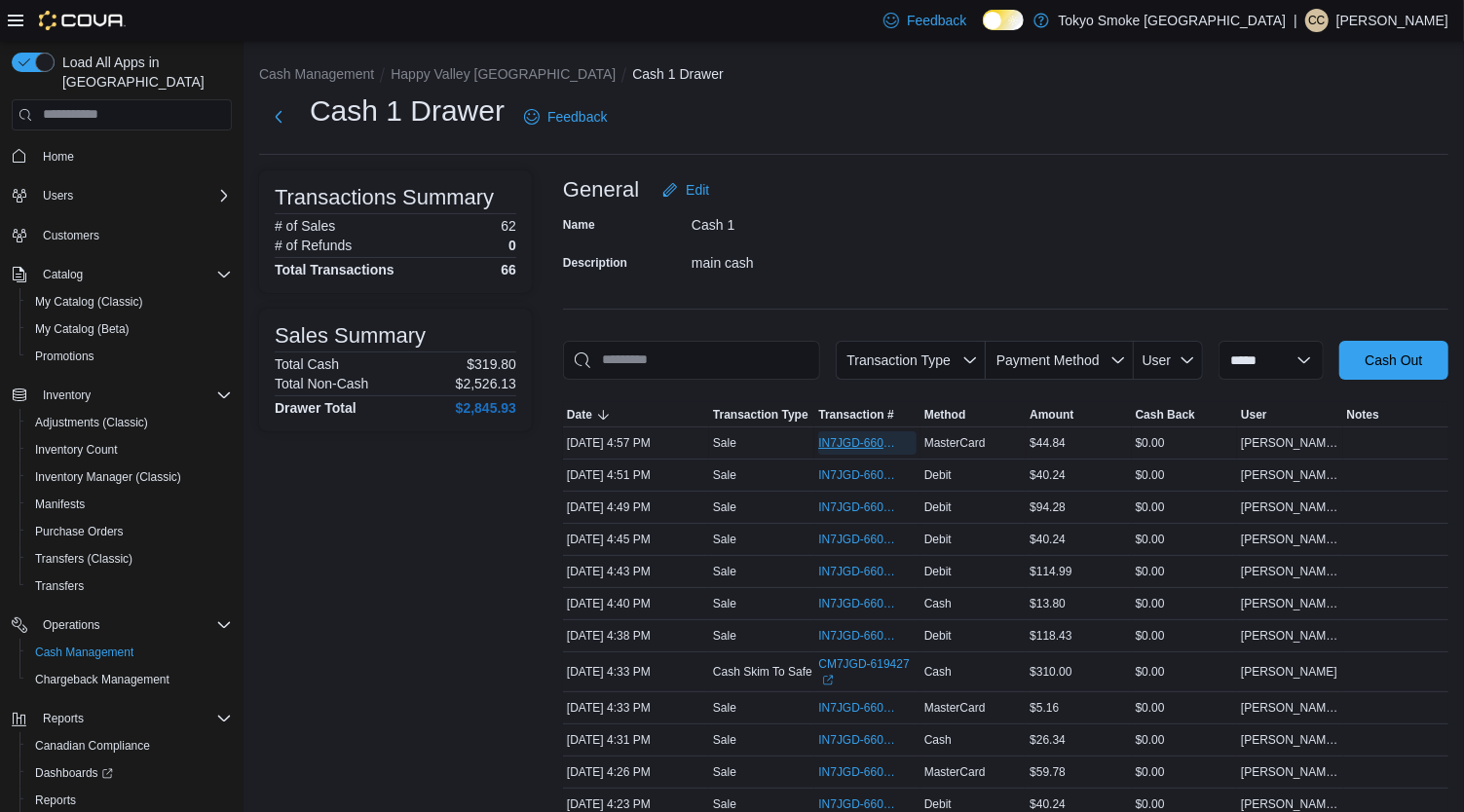
click at [837, 435] on span "IN7JGD-6602760" at bounding box center [857, 443] width 77 height 16
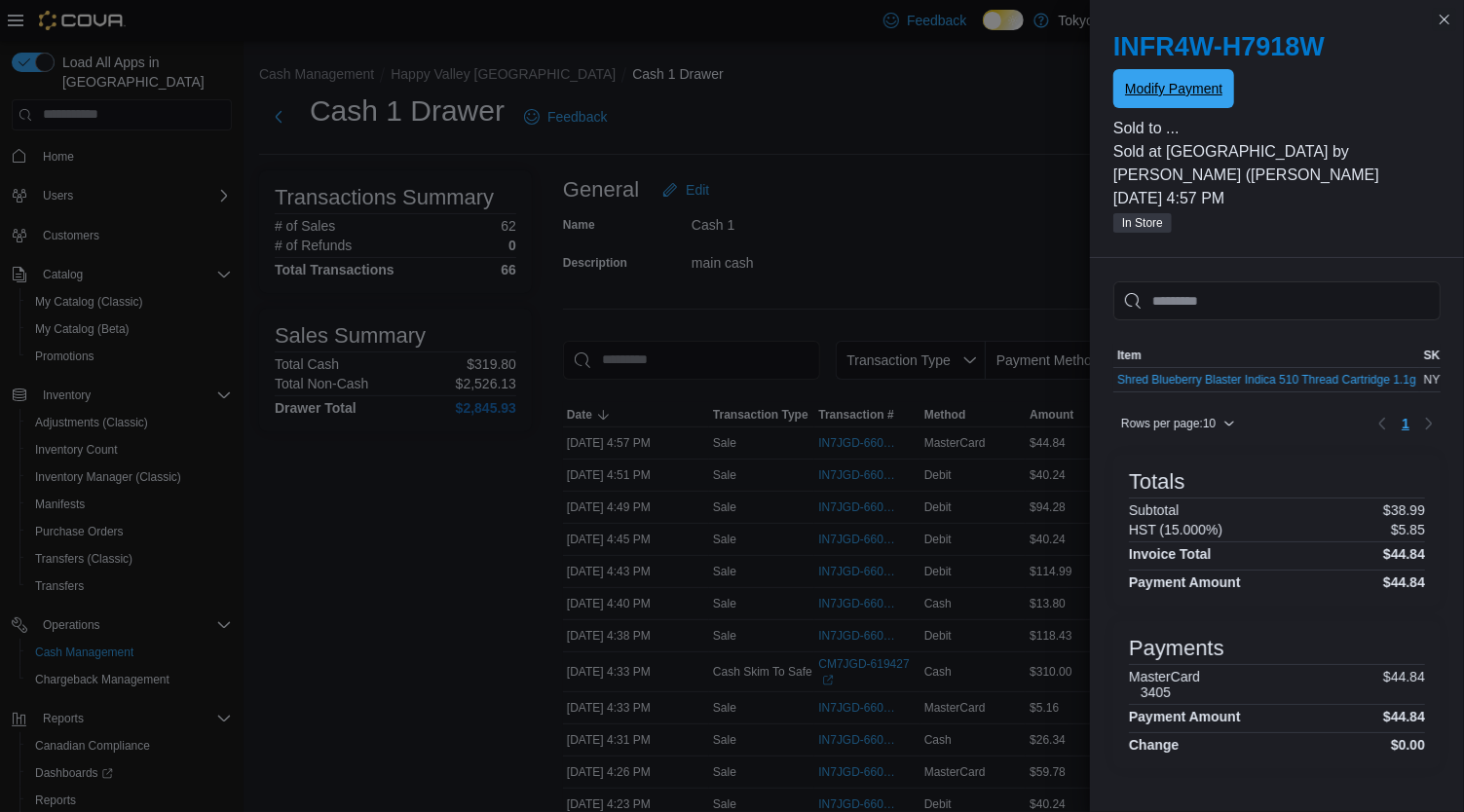
click at [1207, 105] on span "Modify Payment" at bounding box center [1174, 88] width 97 height 39
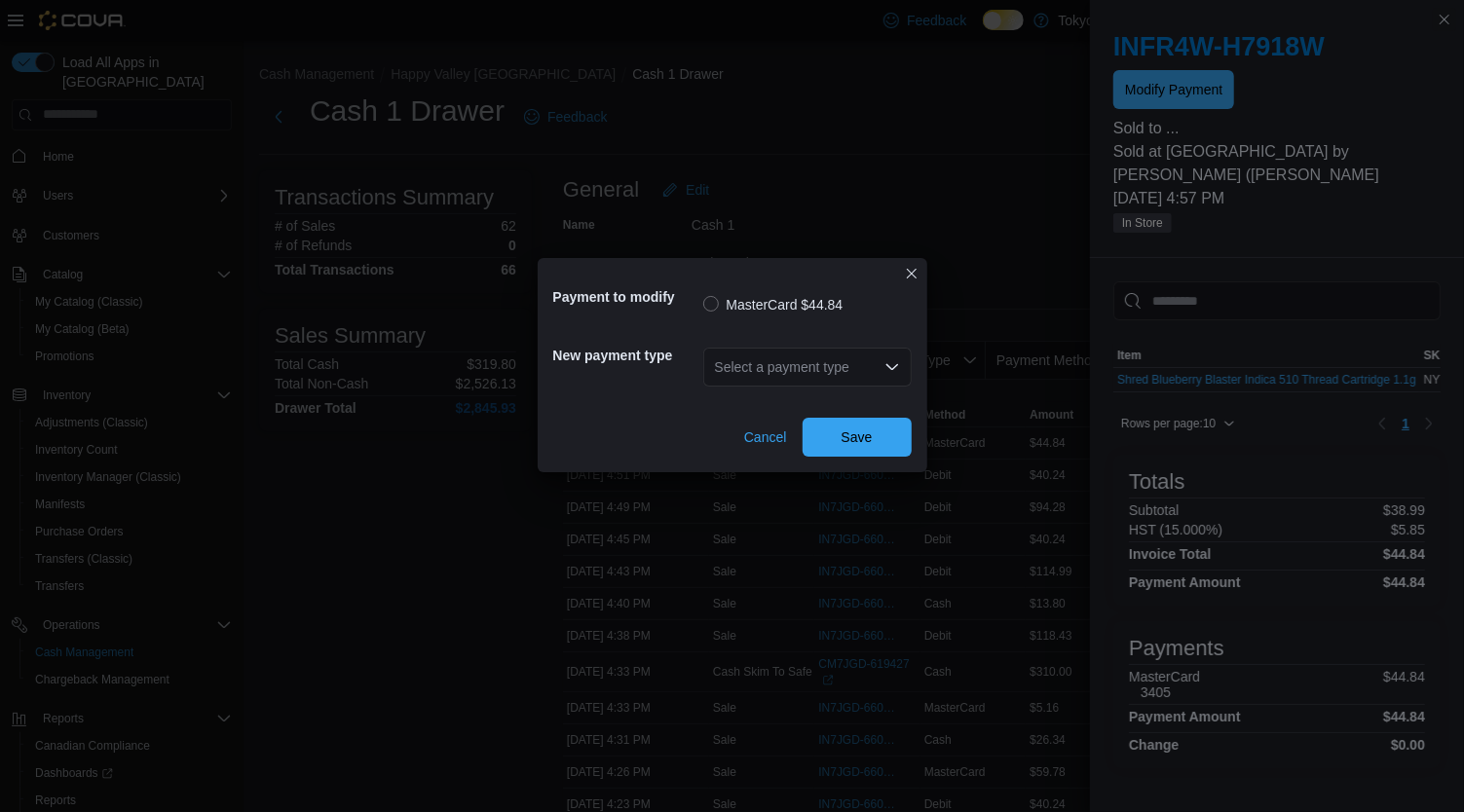
click at [835, 382] on div "Select a payment type" at bounding box center [807, 366] width 209 height 39
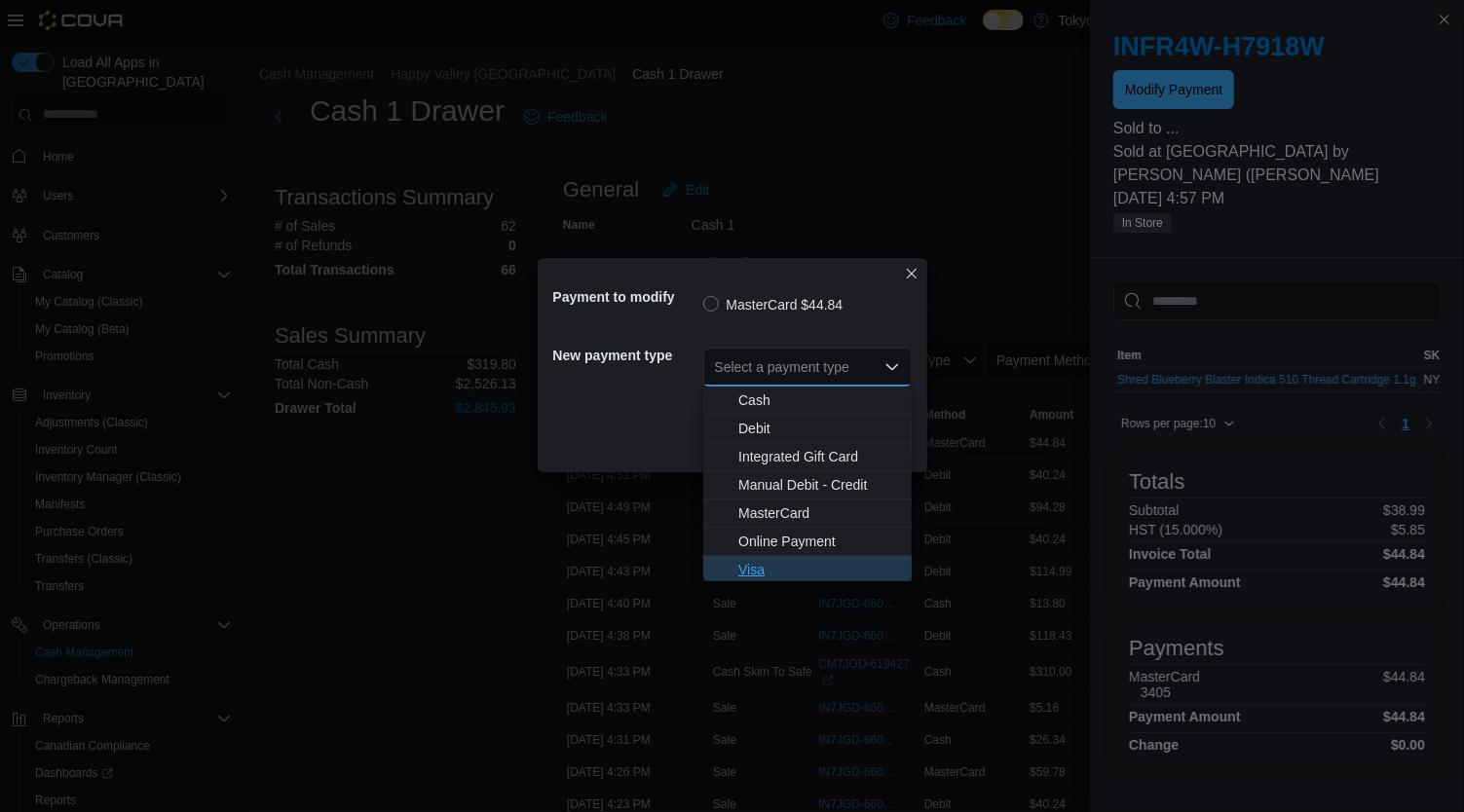
click at [811, 570] on span "Visa" at bounding box center [818, 570] width 162 height 20
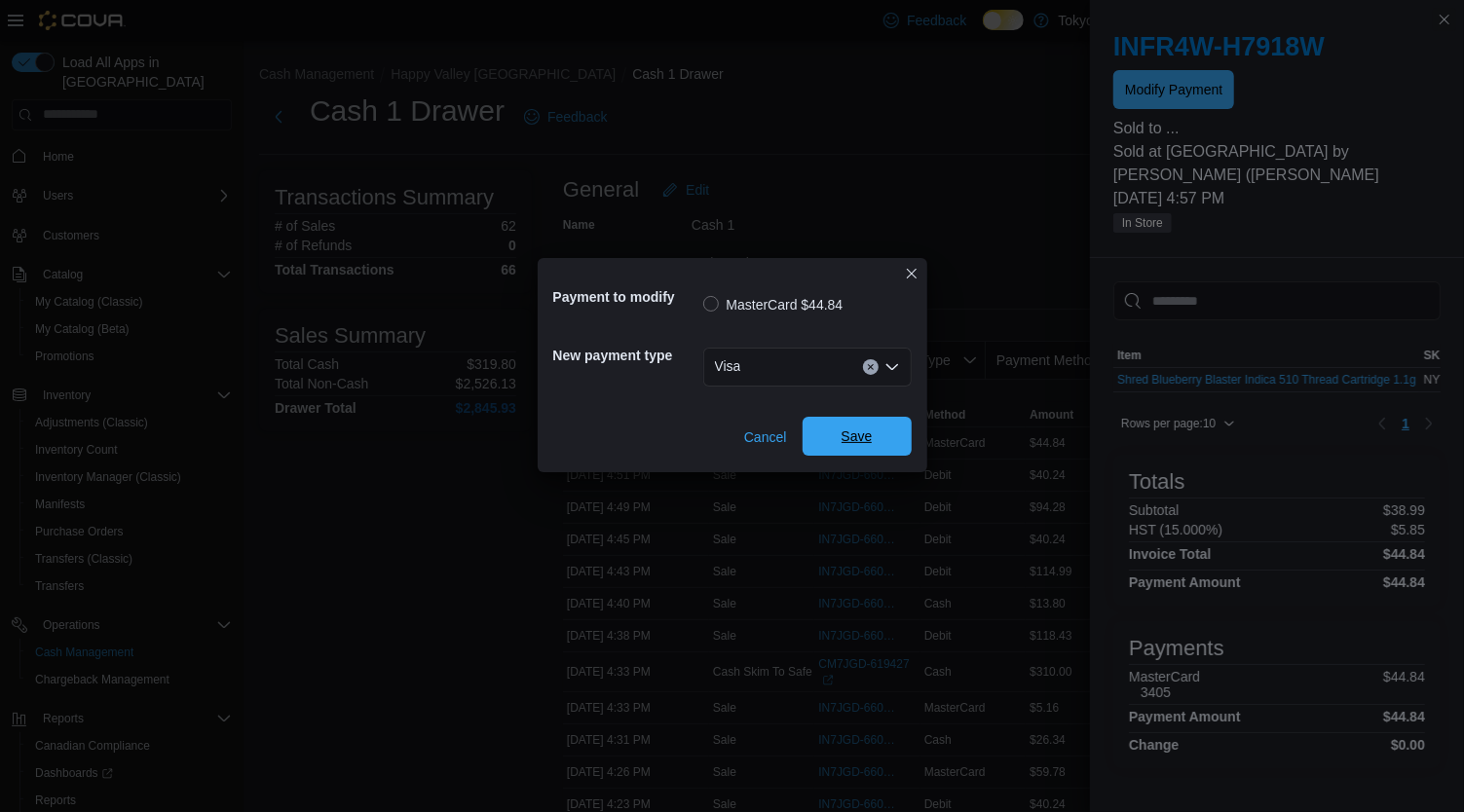
click at [877, 424] on span "Save" at bounding box center [857, 436] width 85 height 39
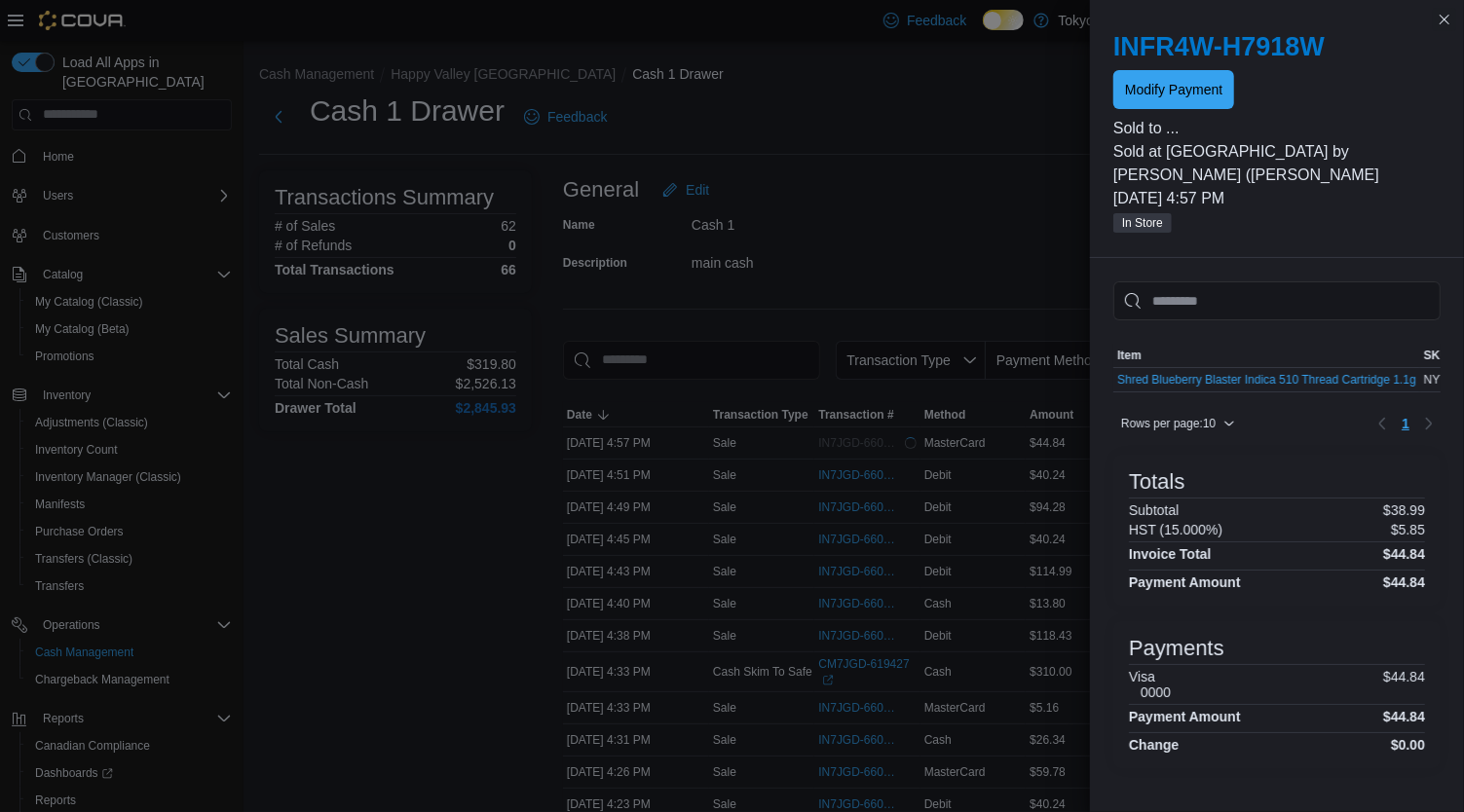
click at [928, 128] on div "Cash 1 Drawer Feedback" at bounding box center [853, 116] width 1189 height 51
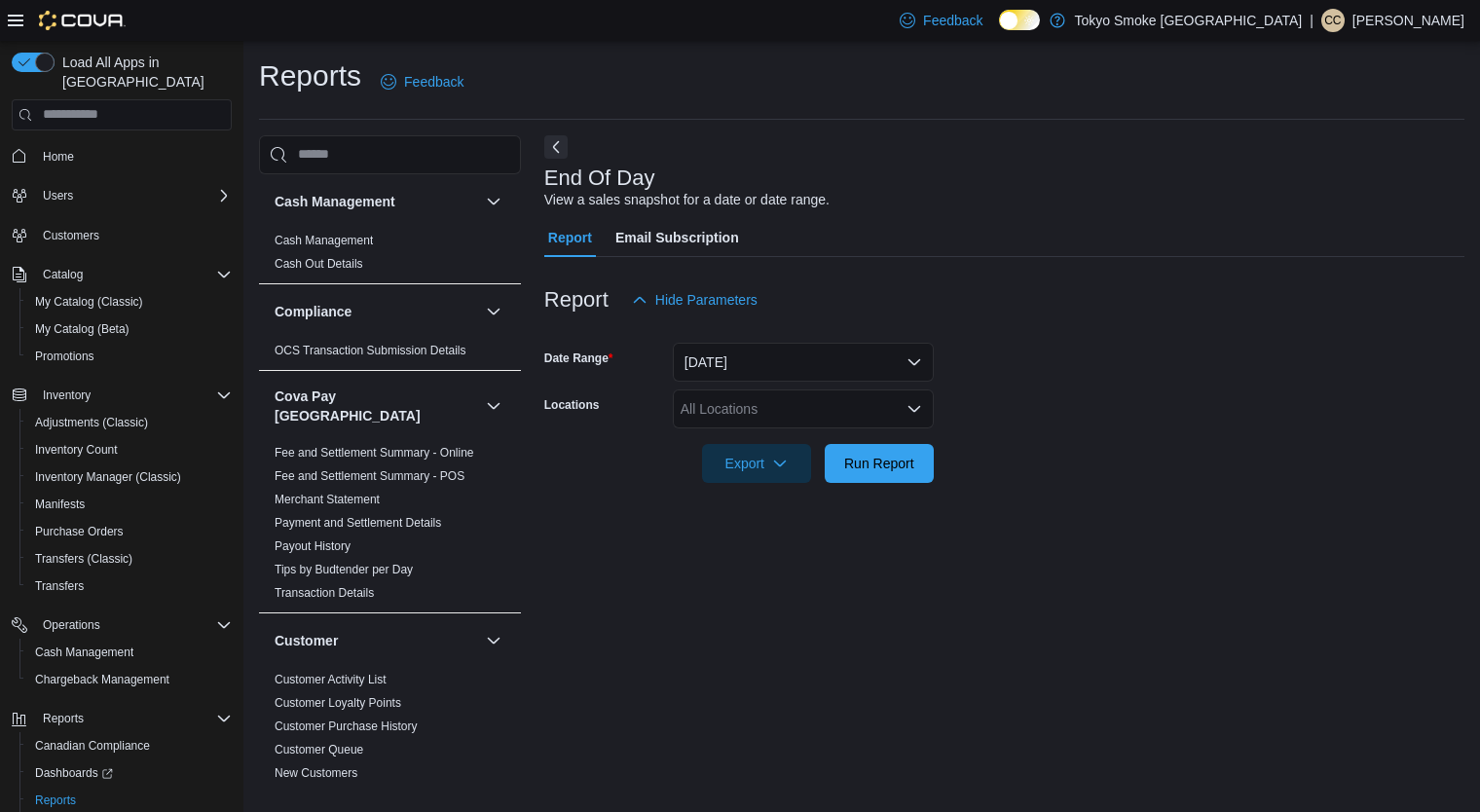
click at [811, 401] on div "All Locations" at bounding box center [803, 408] width 261 height 39
type input "**"
click at [828, 439] on span "Happy Valley [GEOGRAPHIC_DATA]" at bounding box center [837, 442] width 225 height 20
click at [926, 722] on div "End Of Day View a sales snapshot for a date or date range. Report Email Subscri…" at bounding box center [1004, 459] width 920 height 648
click at [918, 477] on span "Run Report" at bounding box center [878, 462] width 85 height 39
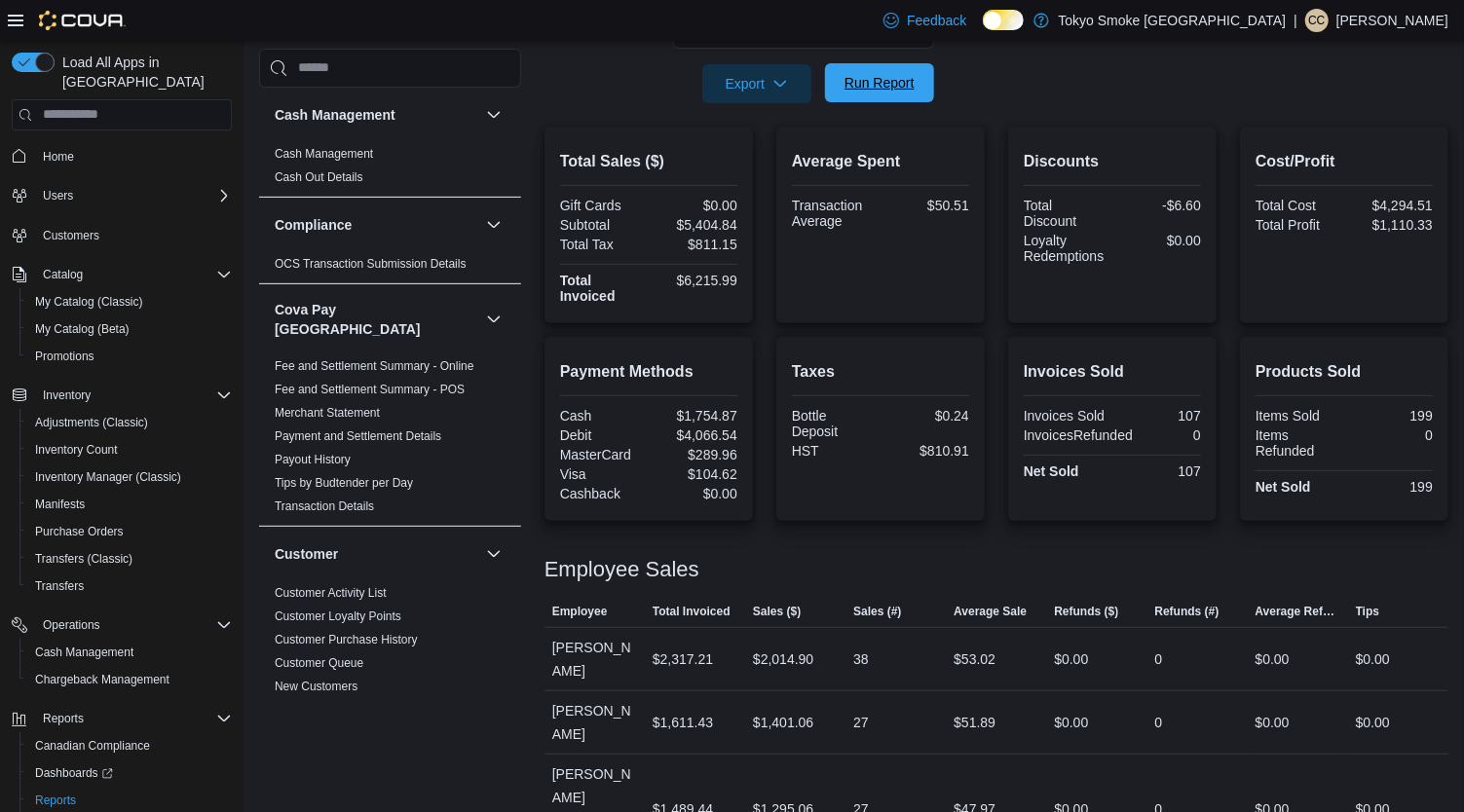
scroll to position [414, 0]
